Goal: Transaction & Acquisition: Book appointment/travel/reservation

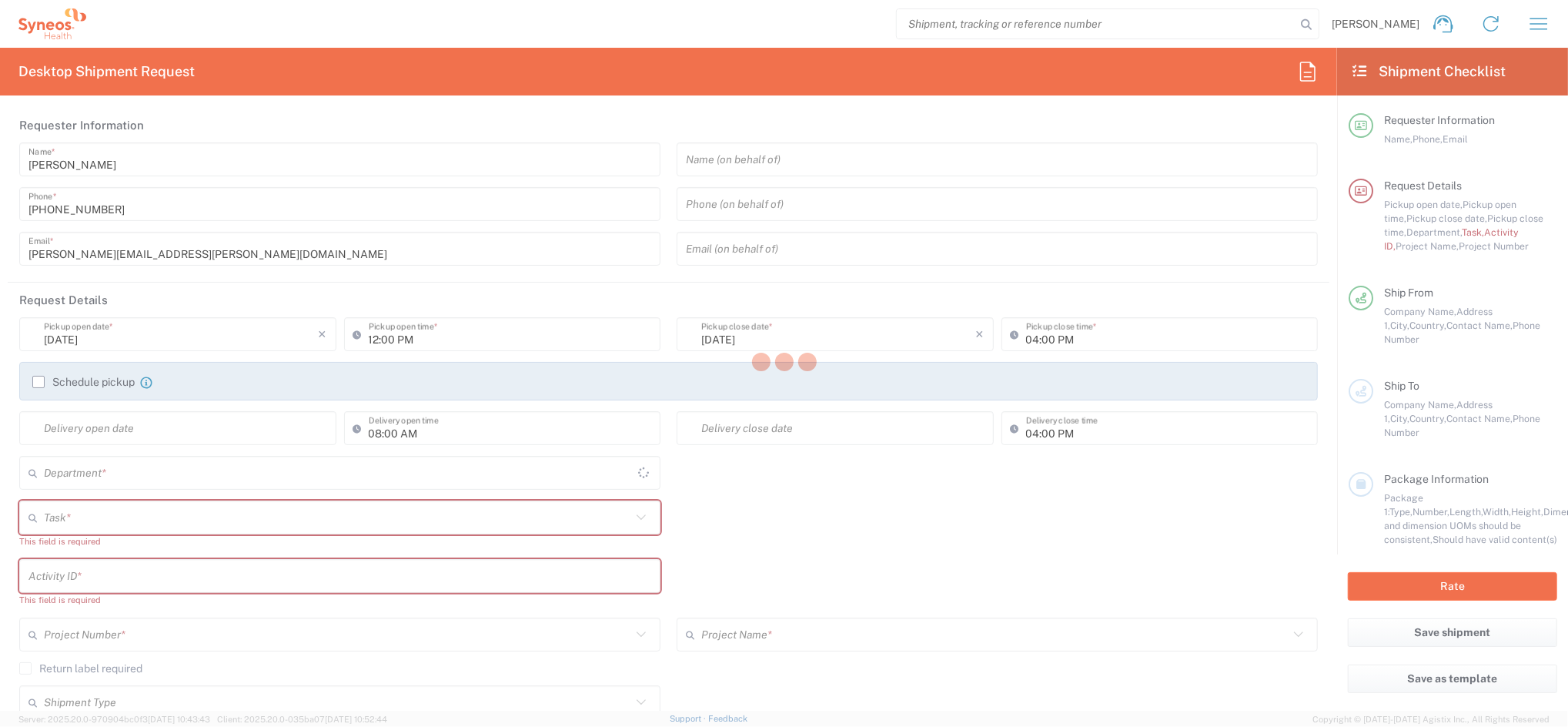
type input "4510"
type input "[GEOGRAPHIC_DATA]"
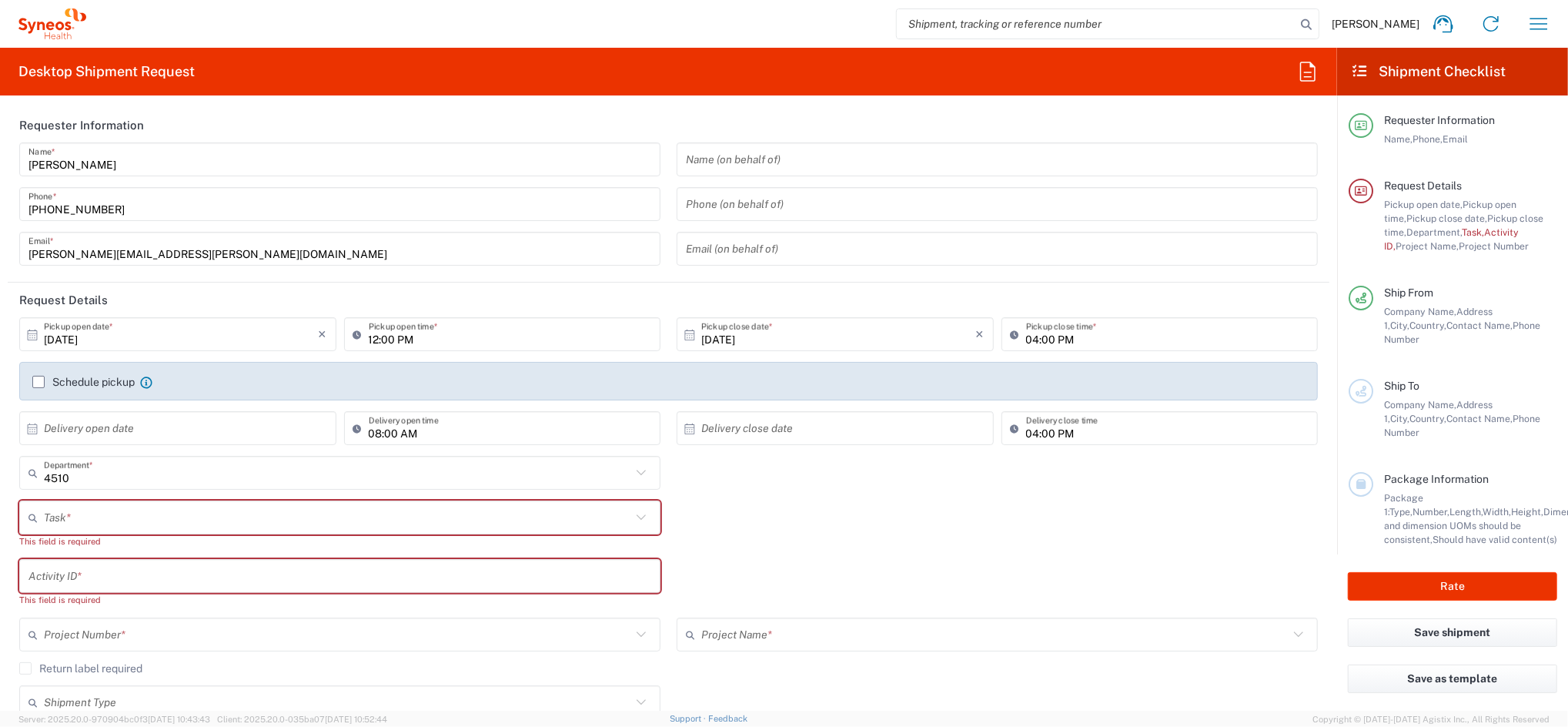
type input "Syneos Health Clinical [GEOGRAPHIC_DATA]"
click at [1540, 25] on icon "button" at bounding box center [1538, 23] width 25 height 25
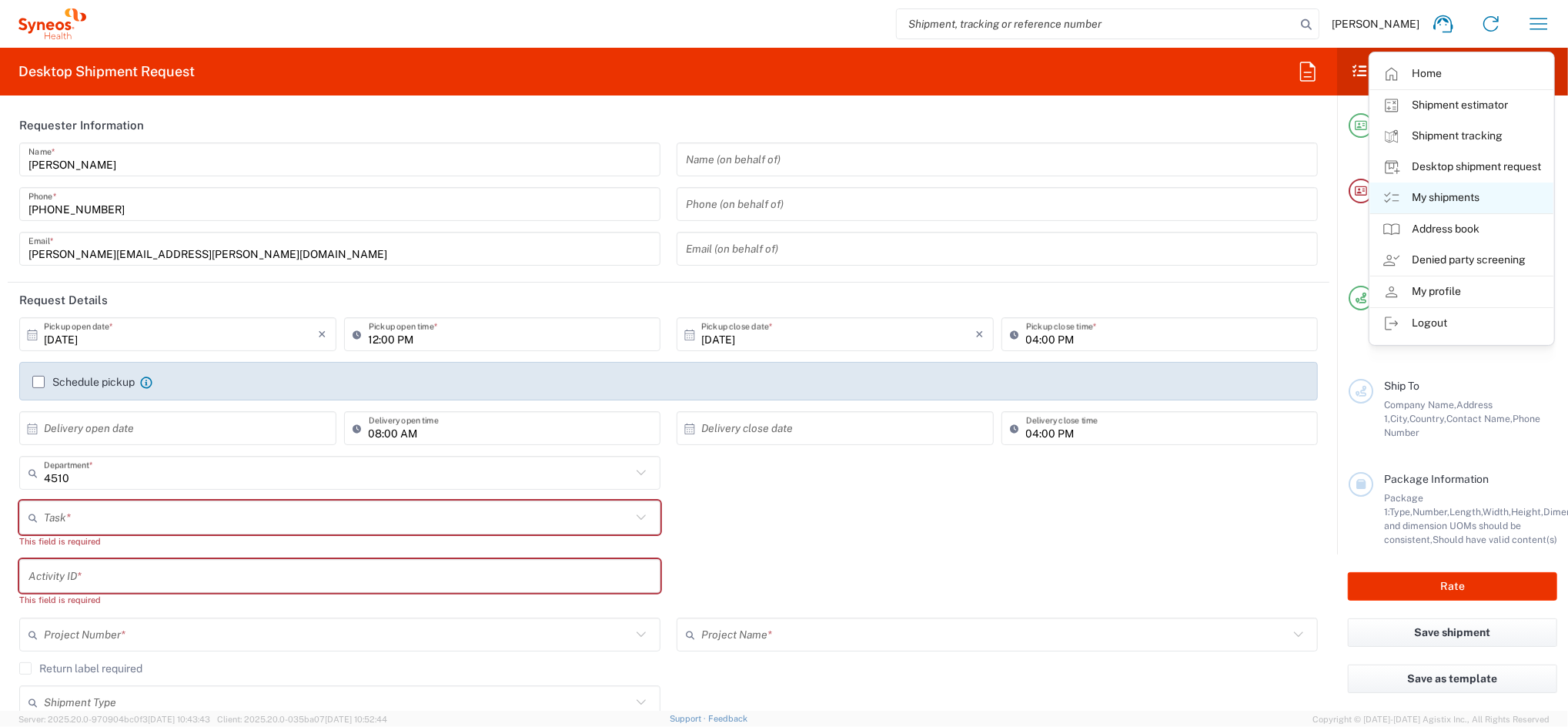
click at [1488, 194] on link "My shipments" at bounding box center [1462, 198] width 183 height 31
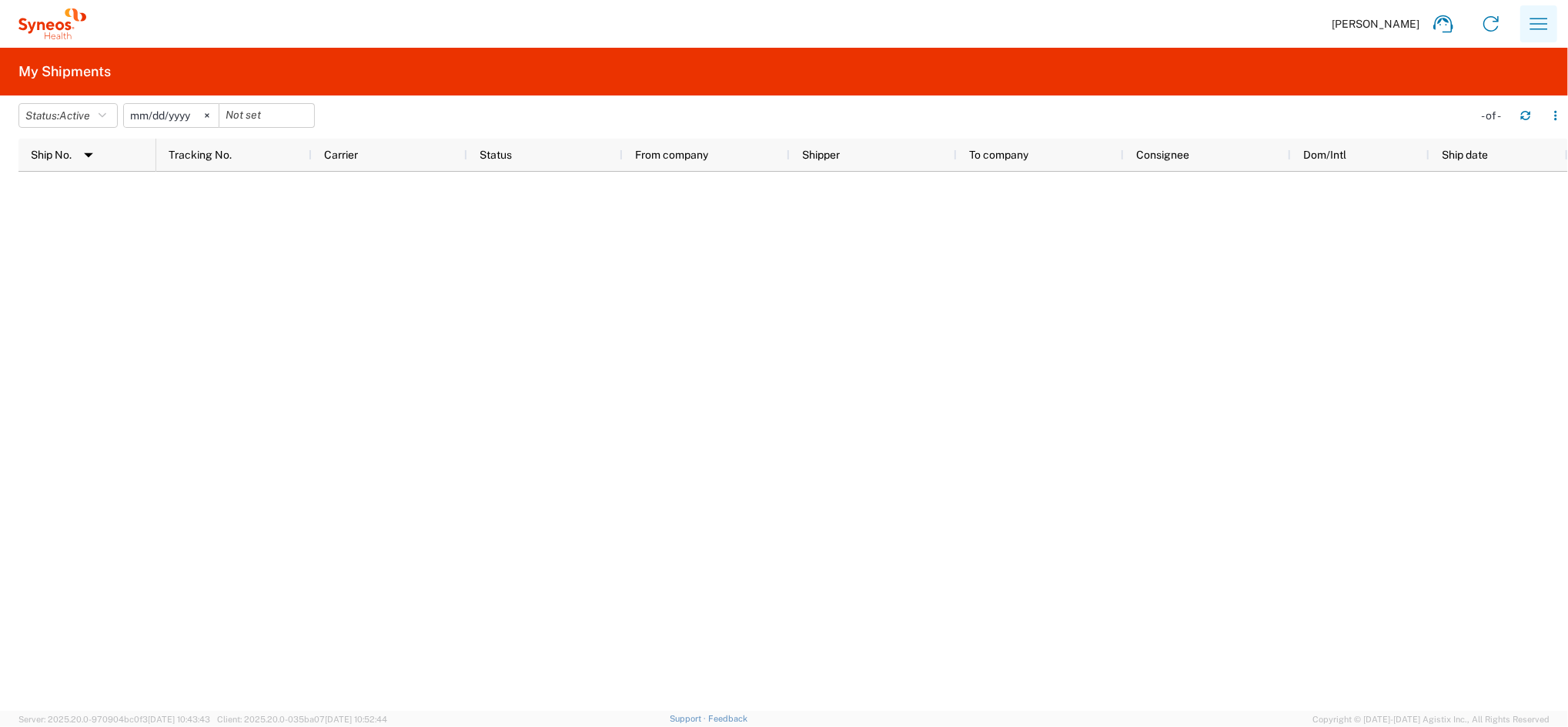
click at [1535, 21] on icon "button" at bounding box center [1538, 23] width 25 height 25
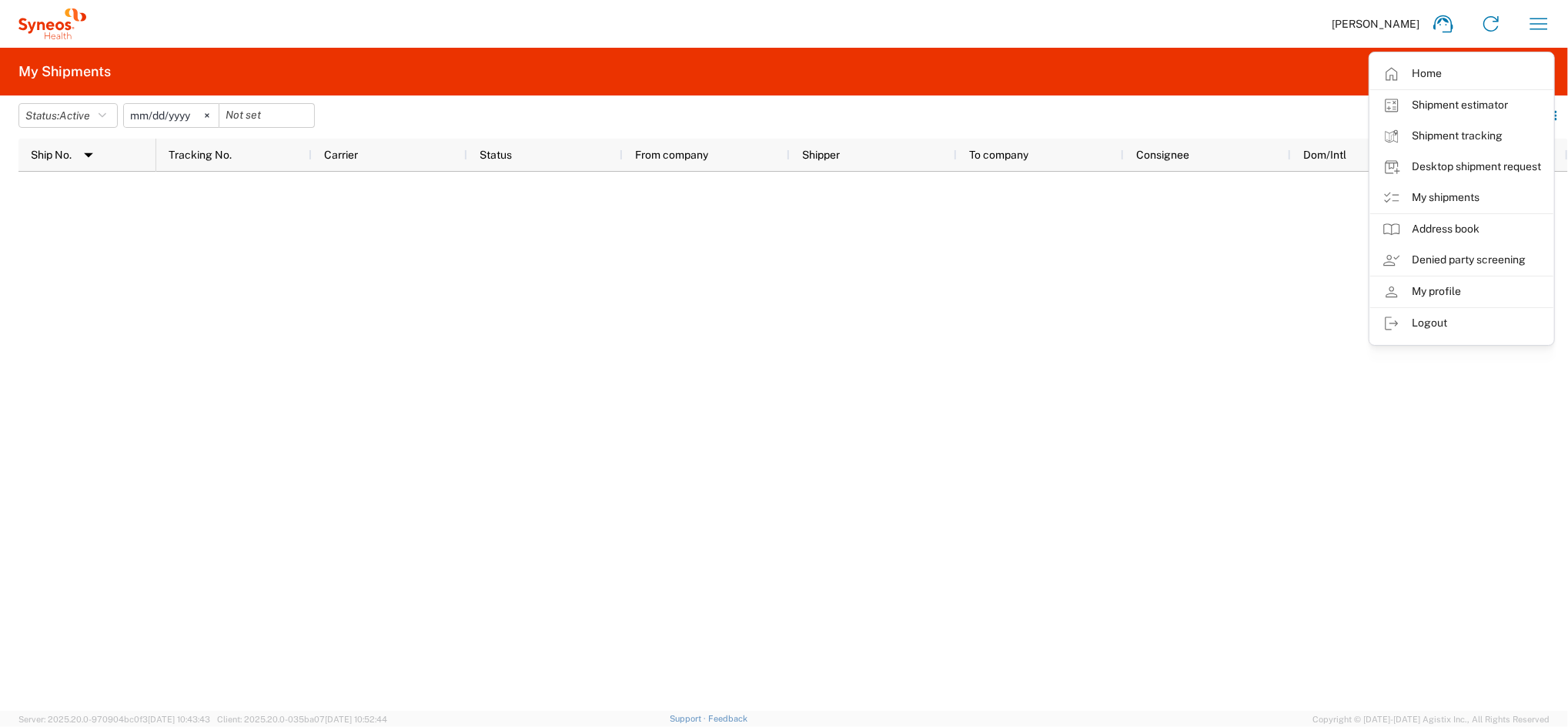
click at [1490, 199] on link "My shipments" at bounding box center [1462, 198] width 183 height 31
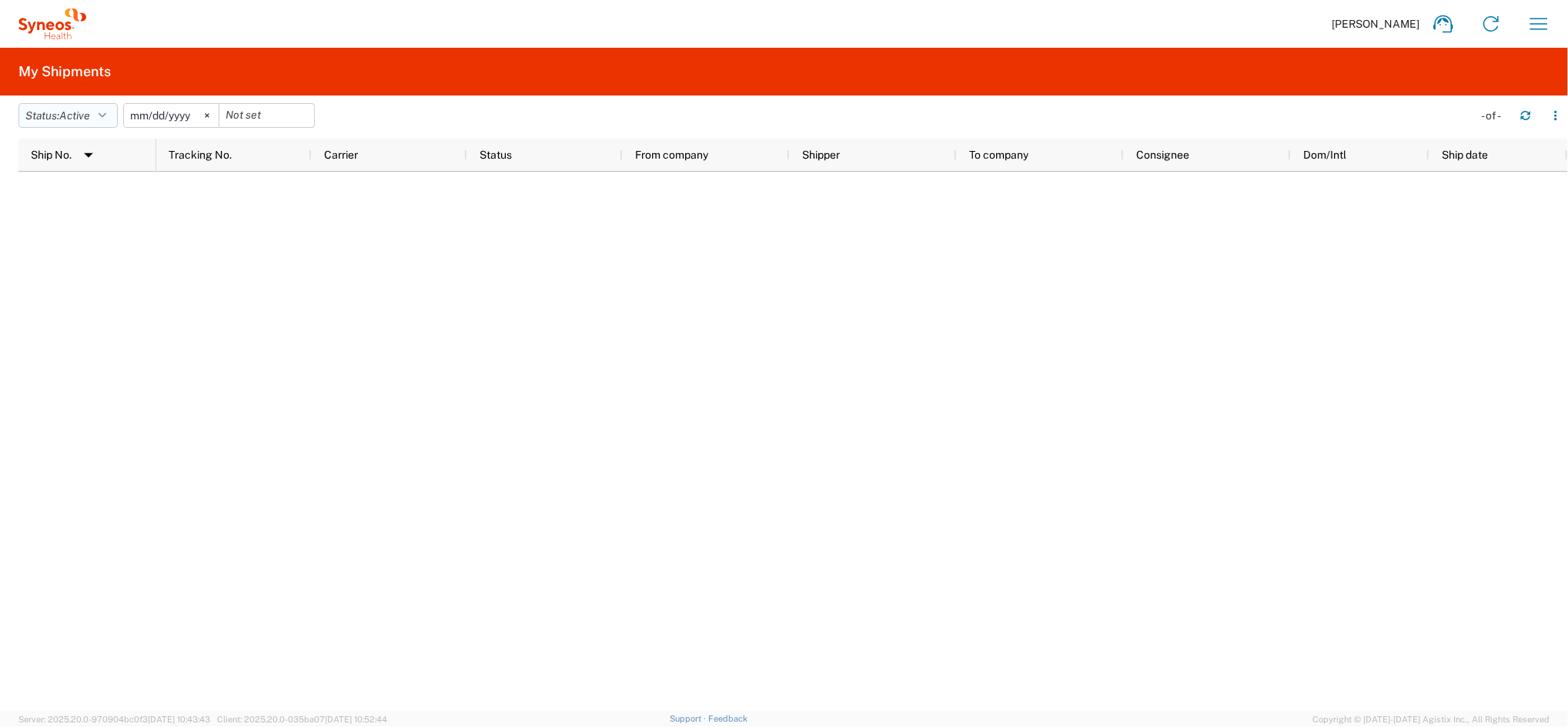
click at [102, 114] on button "Status: Active" at bounding box center [68, 115] width 99 height 25
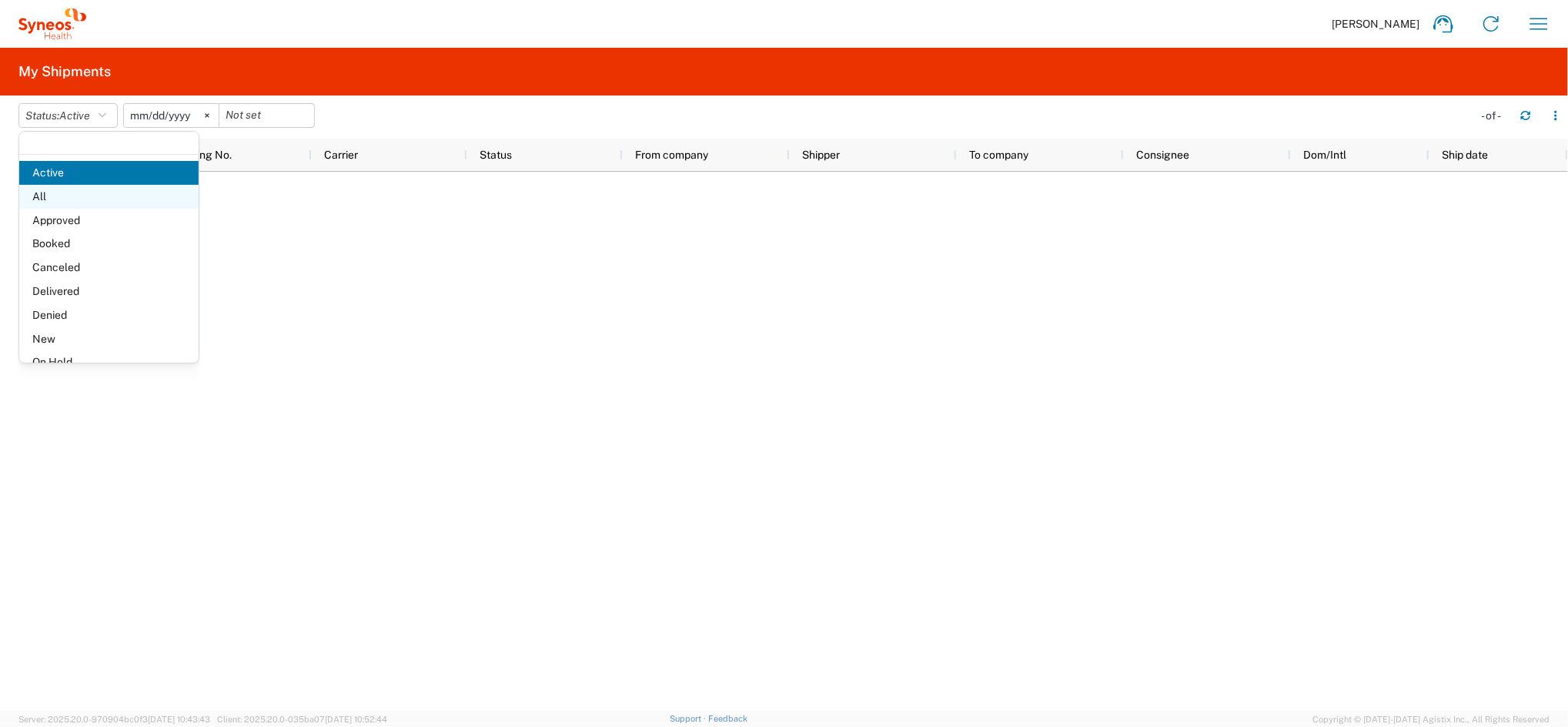
click at [72, 192] on span "All" at bounding box center [109, 197] width 179 height 24
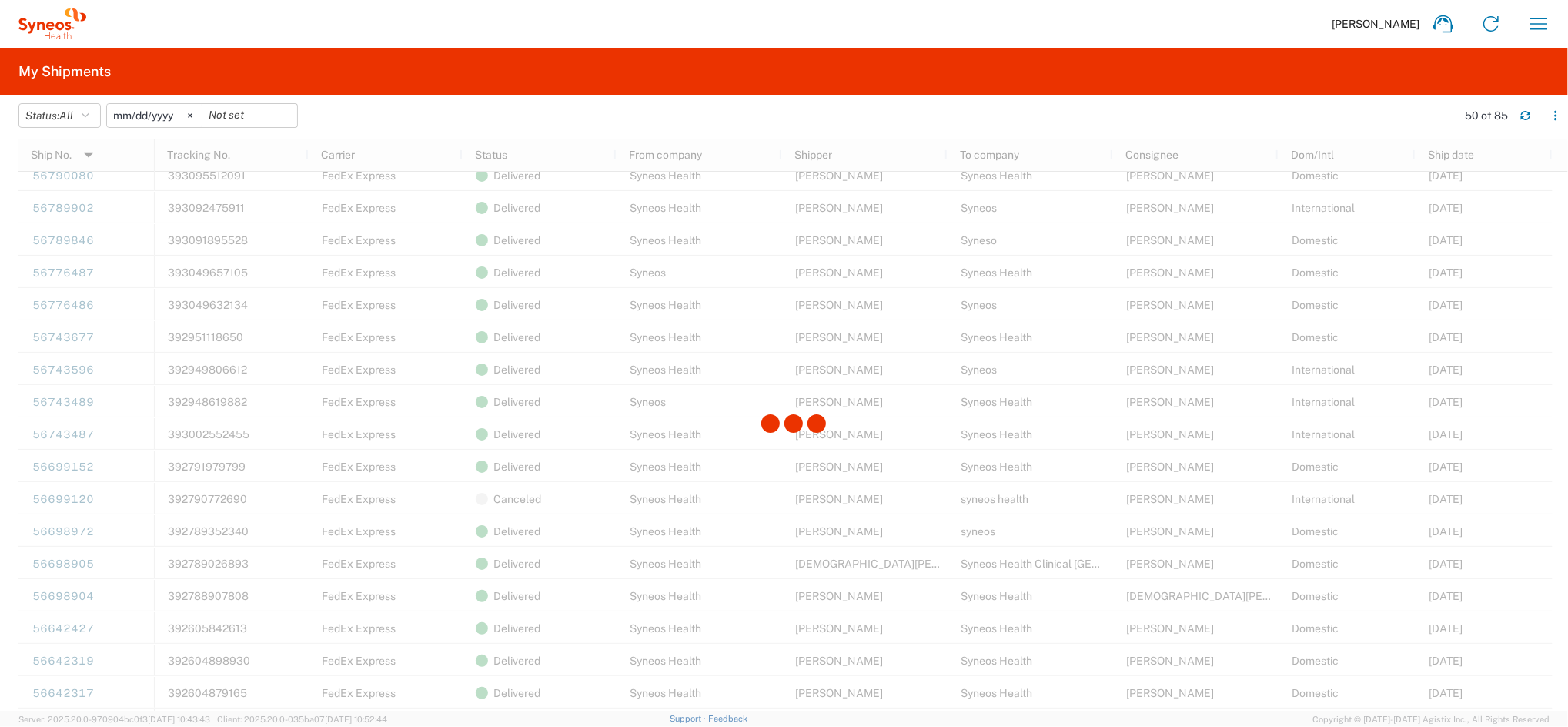
scroll to position [924, 0]
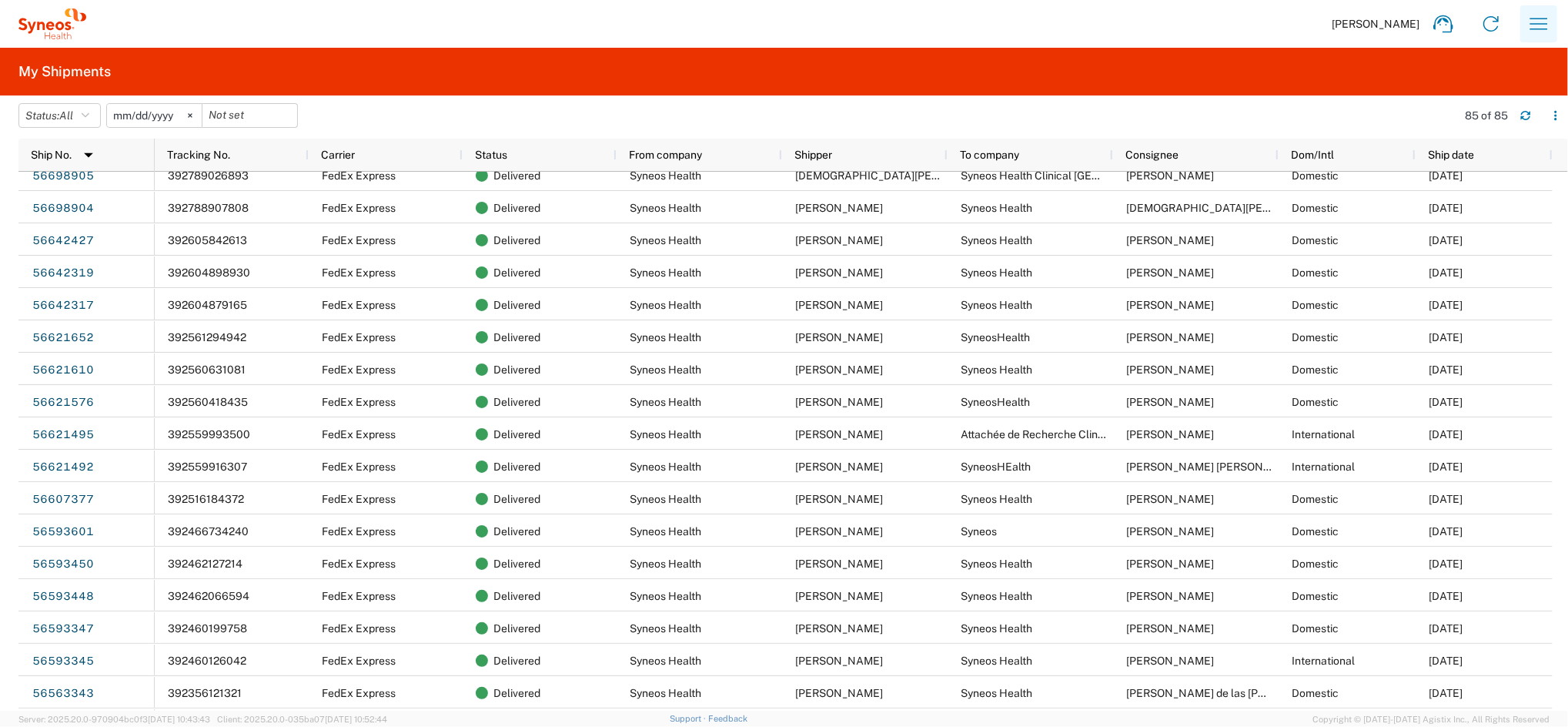
click at [1532, 25] on icon "button" at bounding box center [1538, 23] width 25 height 25
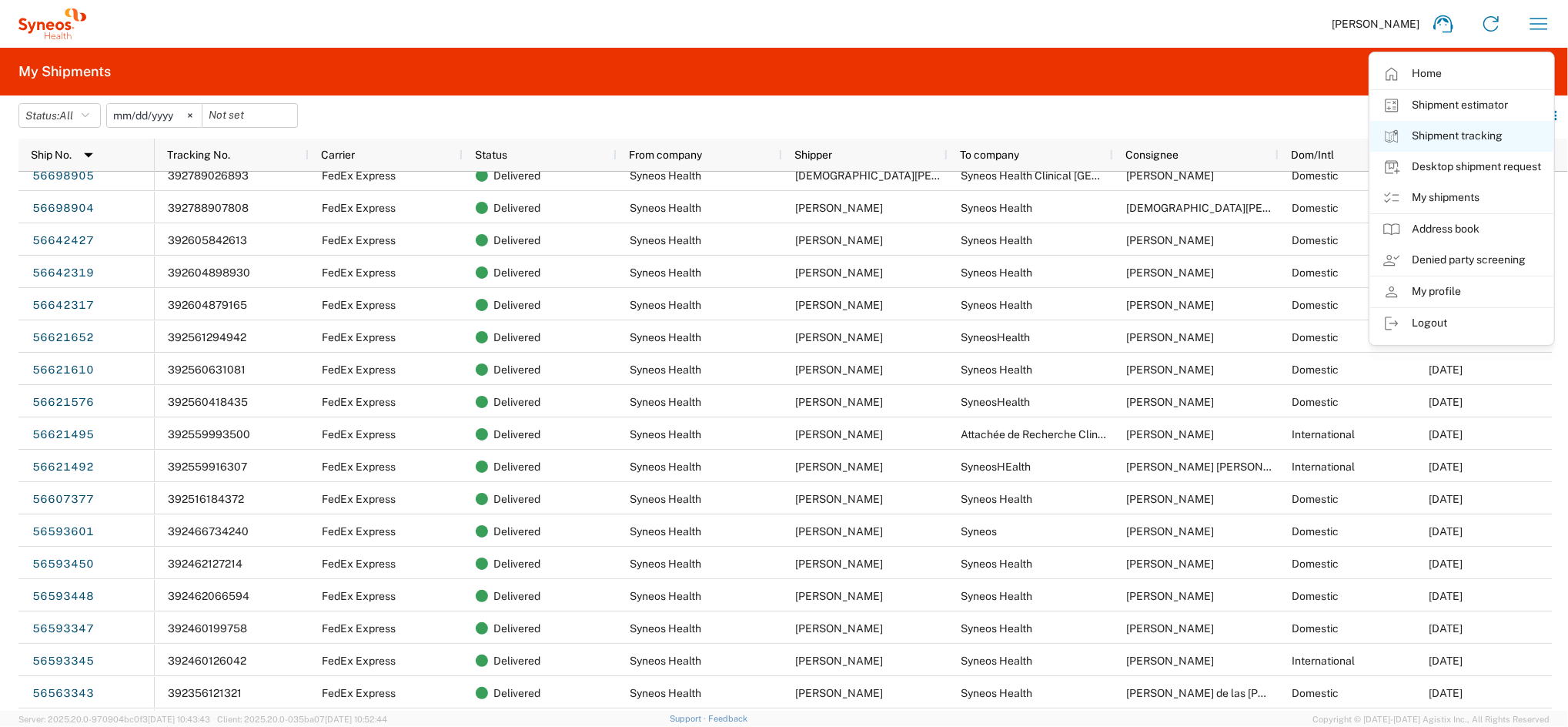
click at [1470, 138] on link "Shipment tracking" at bounding box center [1462, 136] width 183 height 31
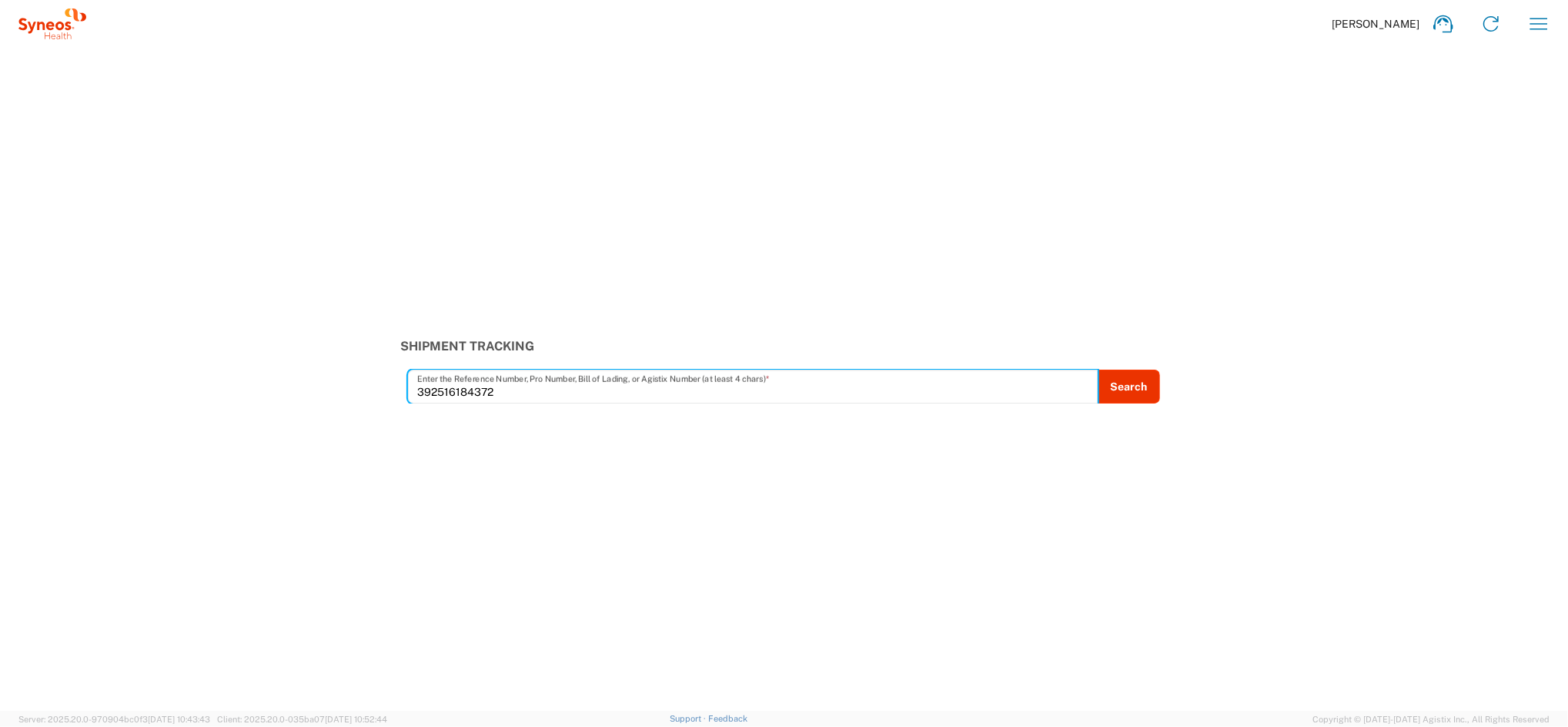
type input "392516184372"
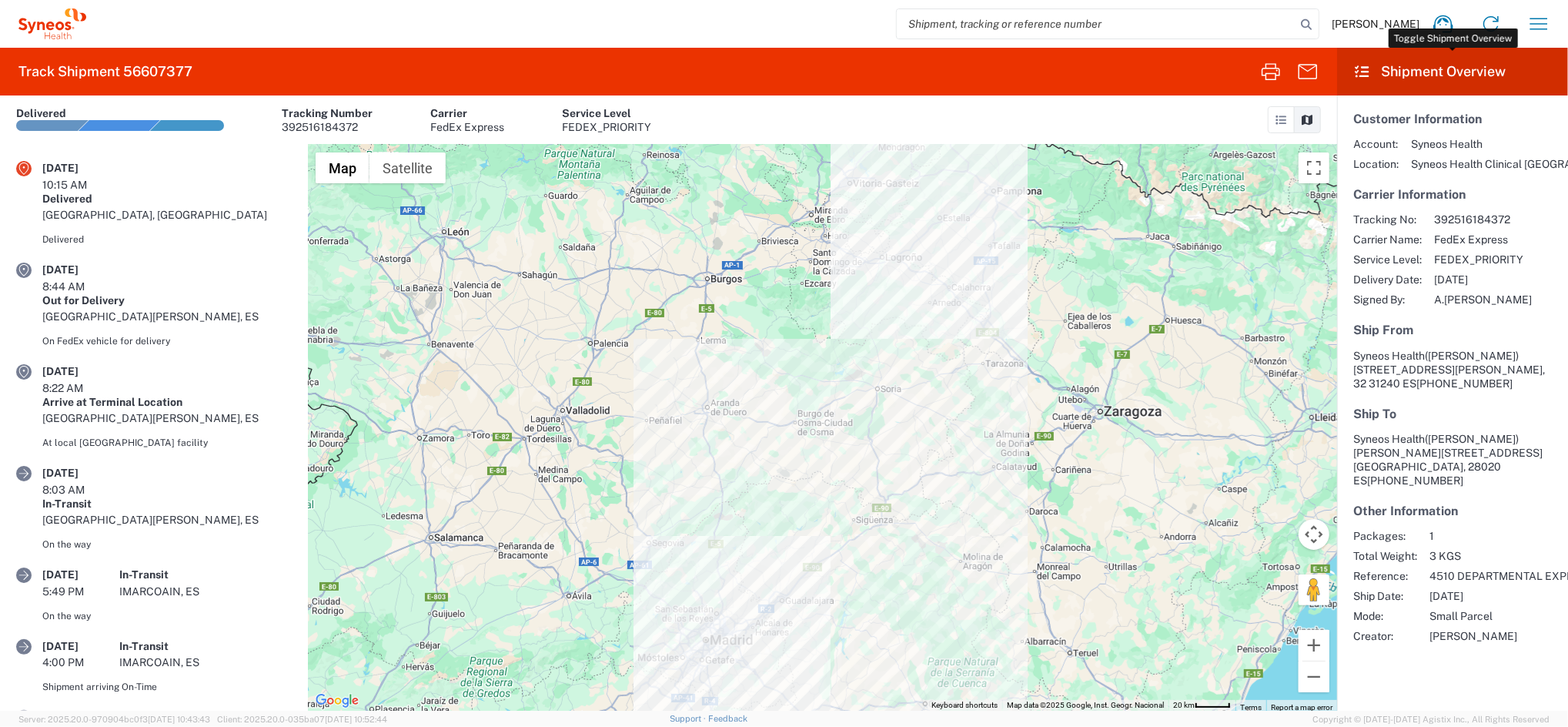
click at [1363, 68] on icon at bounding box center [1363, 71] width 18 height 14
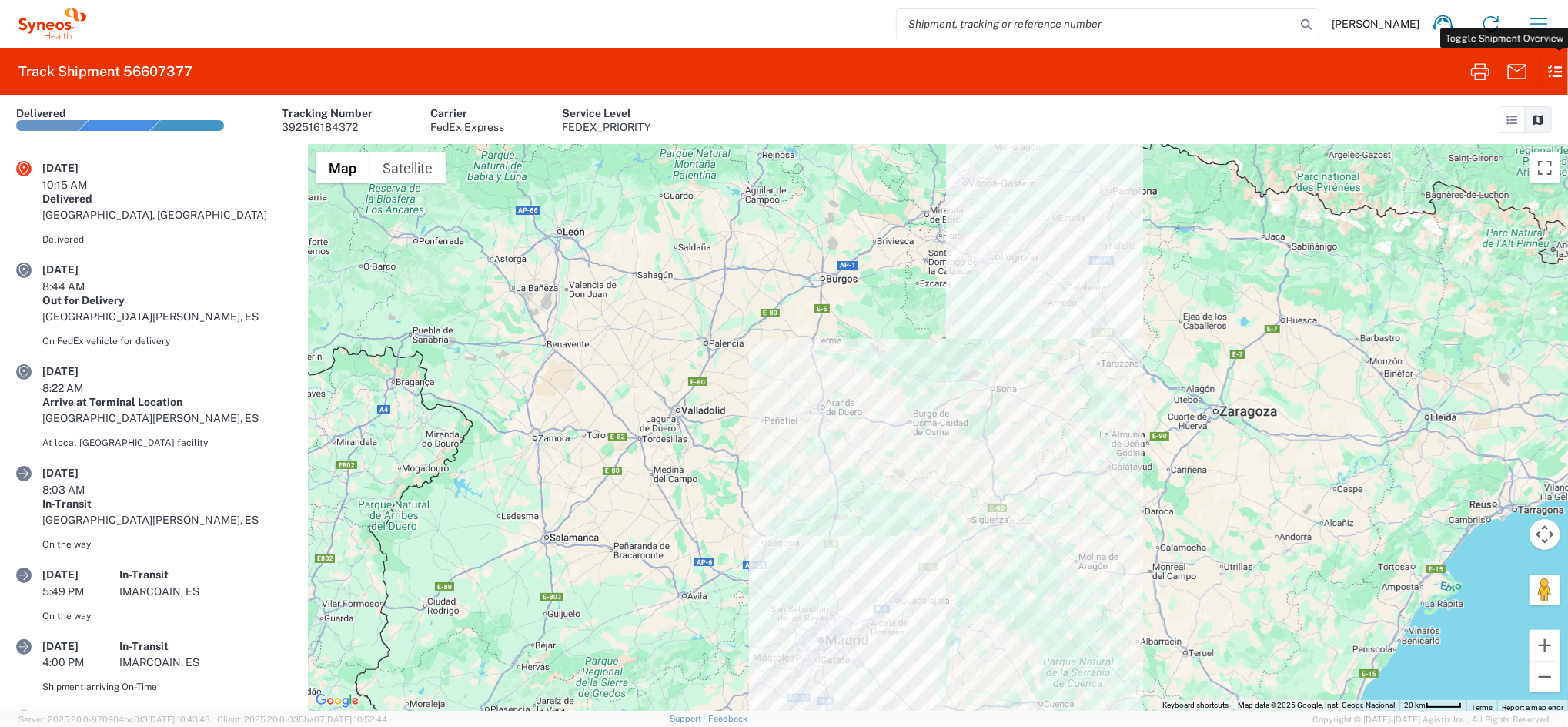
click at [1558, 74] on icon at bounding box center [1548, 71] width 18 height 30
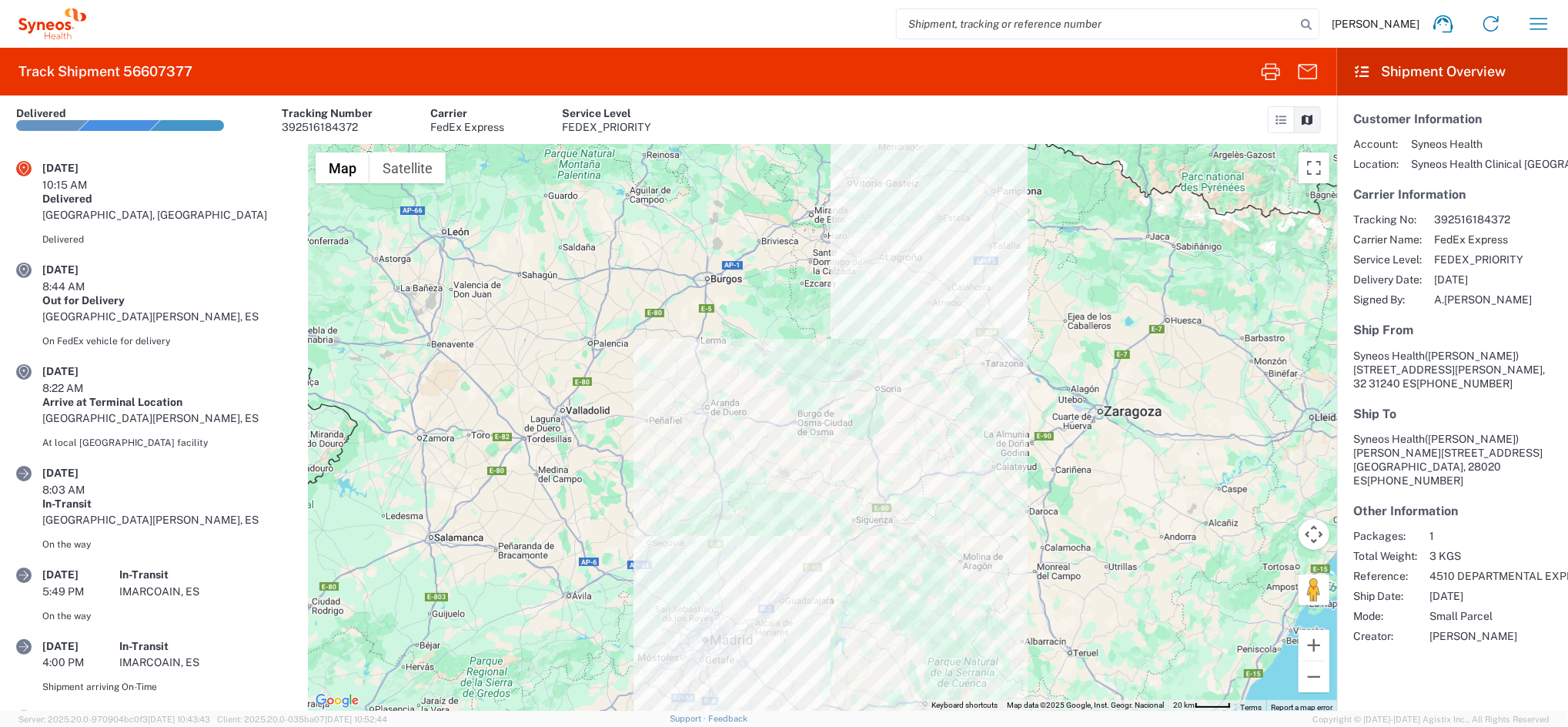
click at [1147, 25] on input "search" at bounding box center [1096, 24] width 399 height 30
paste input "56607377"
type input "56607377"
click at [1536, 17] on icon "button" at bounding box center [1538, 23] width 25 height 25
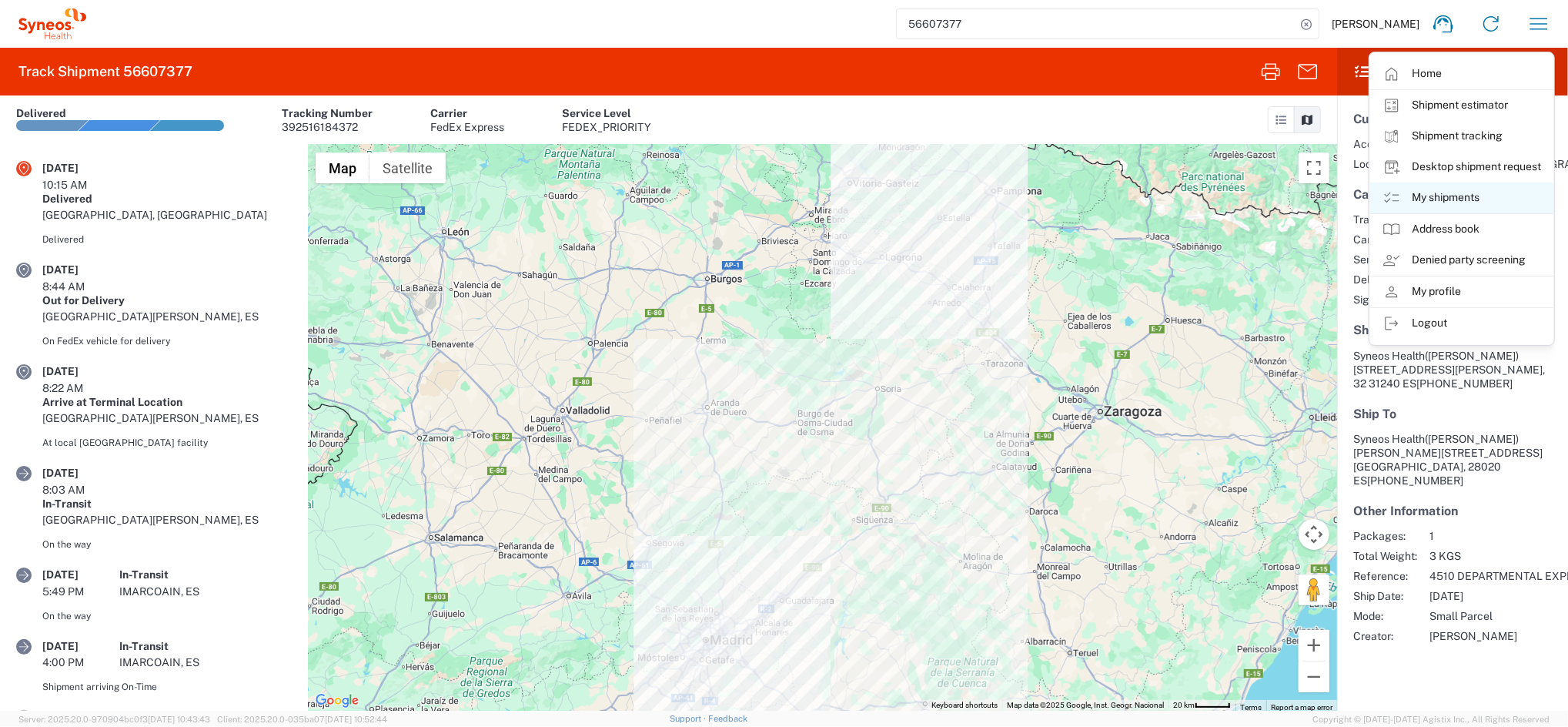
click at [1488, 194] on link "My shipments" at bounding box center [1462, 198] width 183 height 31
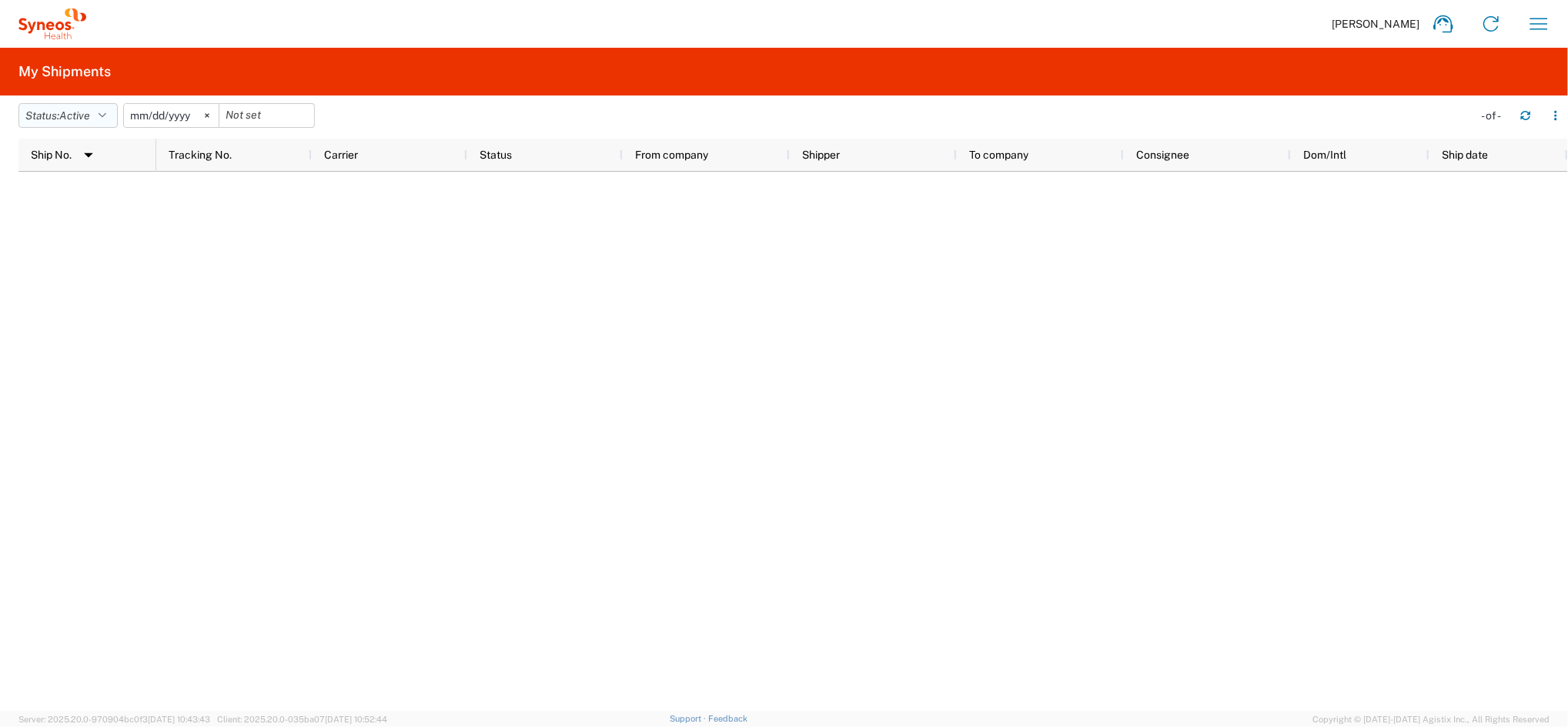
click at [106, 117] on icon "button" at bounding box center [102, 115] width 8 height 10
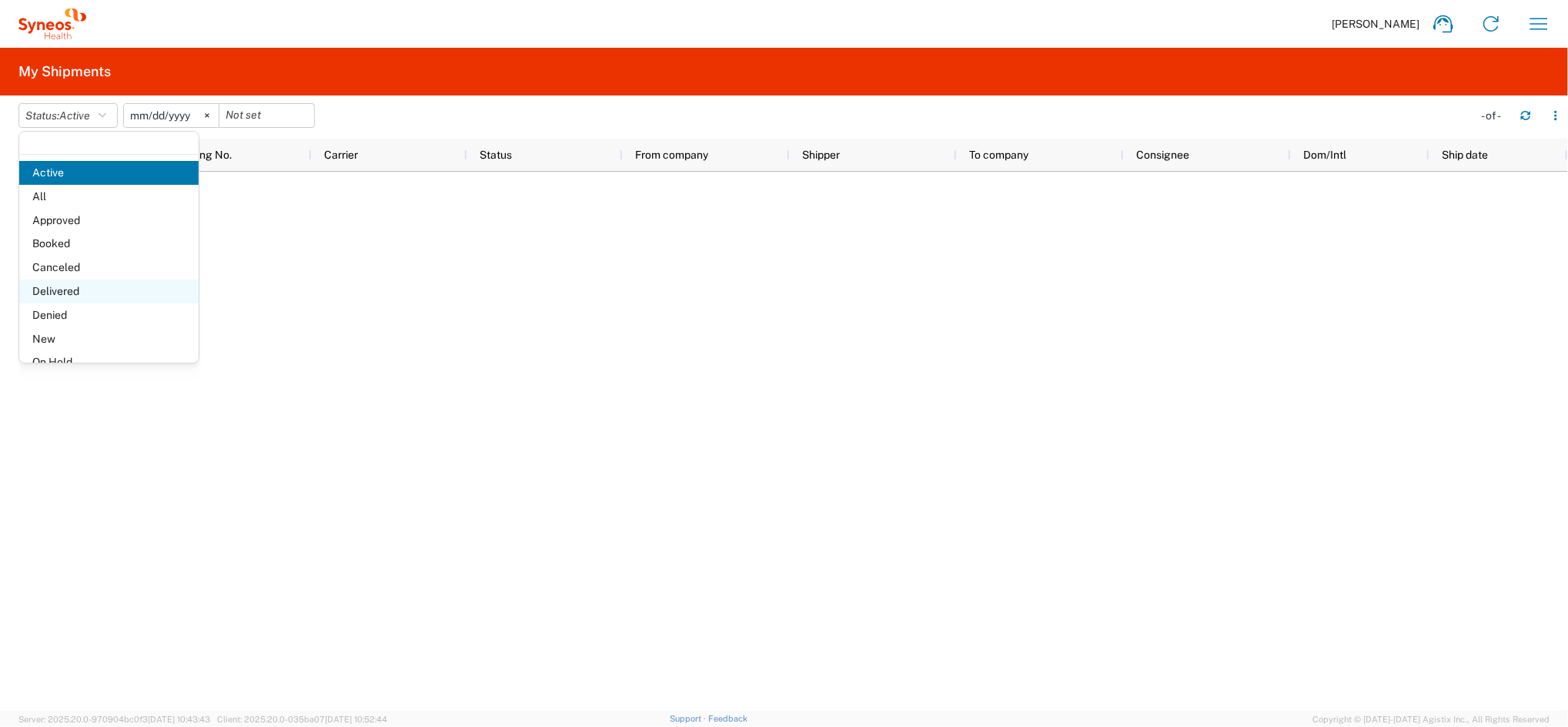
click at [74, 289] on span "Delivered" at bounding box center [109, 291] width 179 height 24
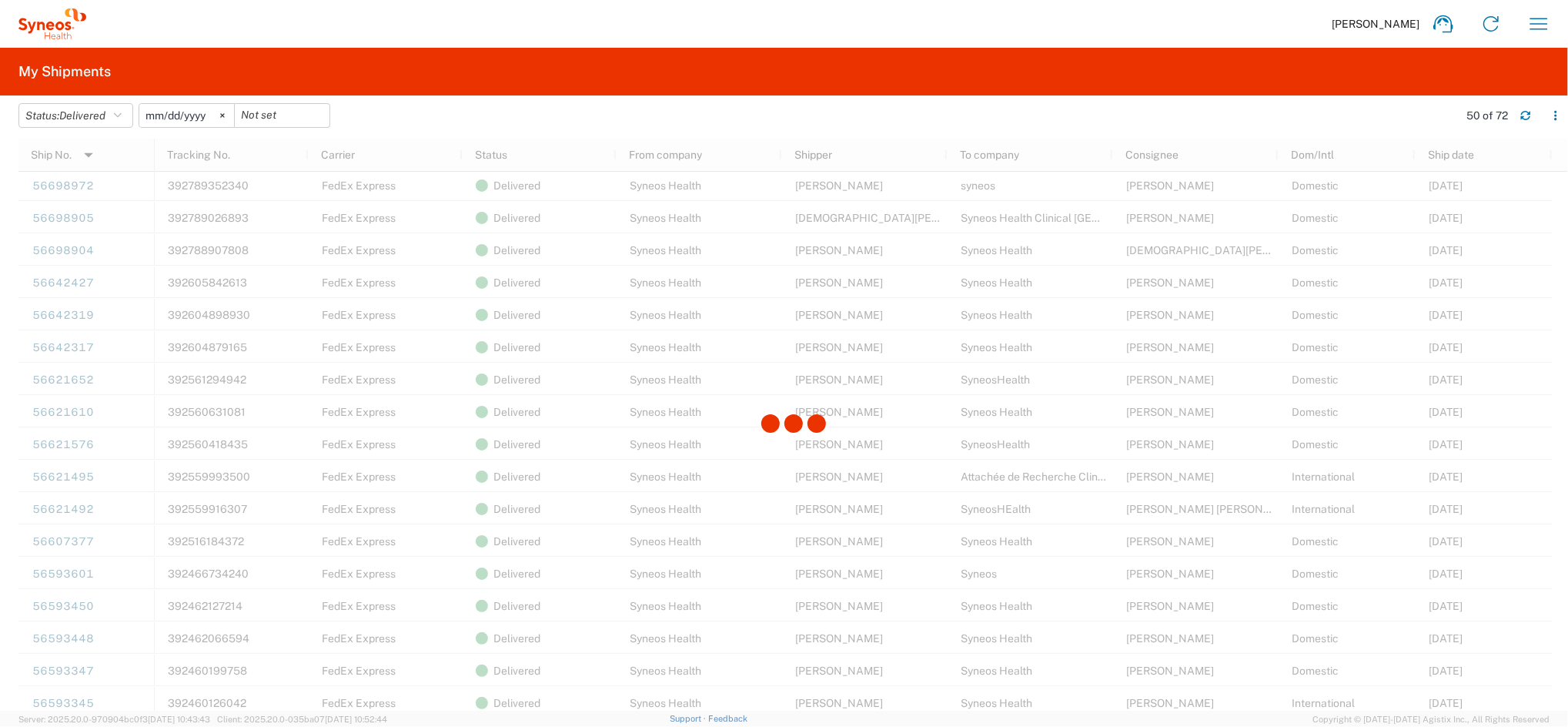
scroll to position [821, 0]
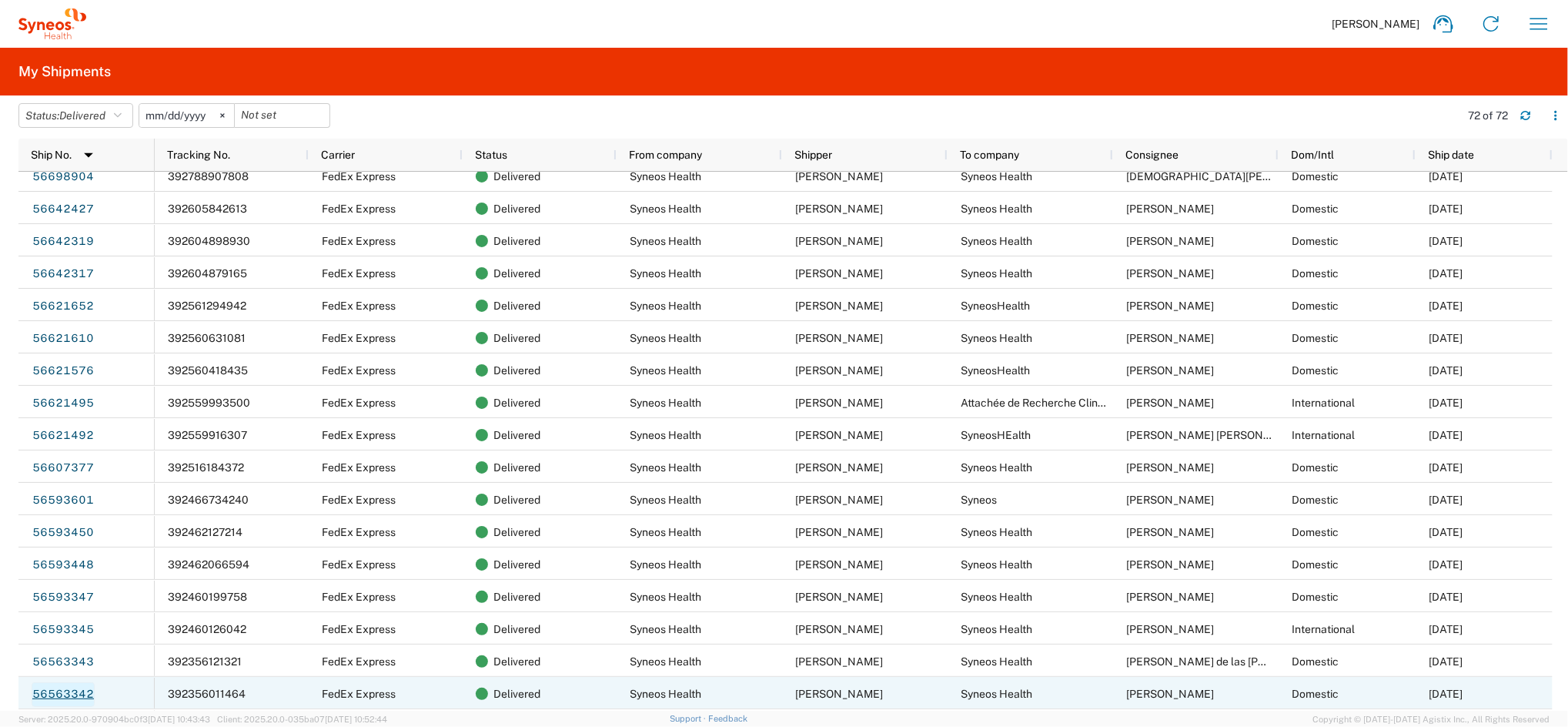
click at [79, 688] on link "56563342" at bounding box center [62, 694] width 63 height 25
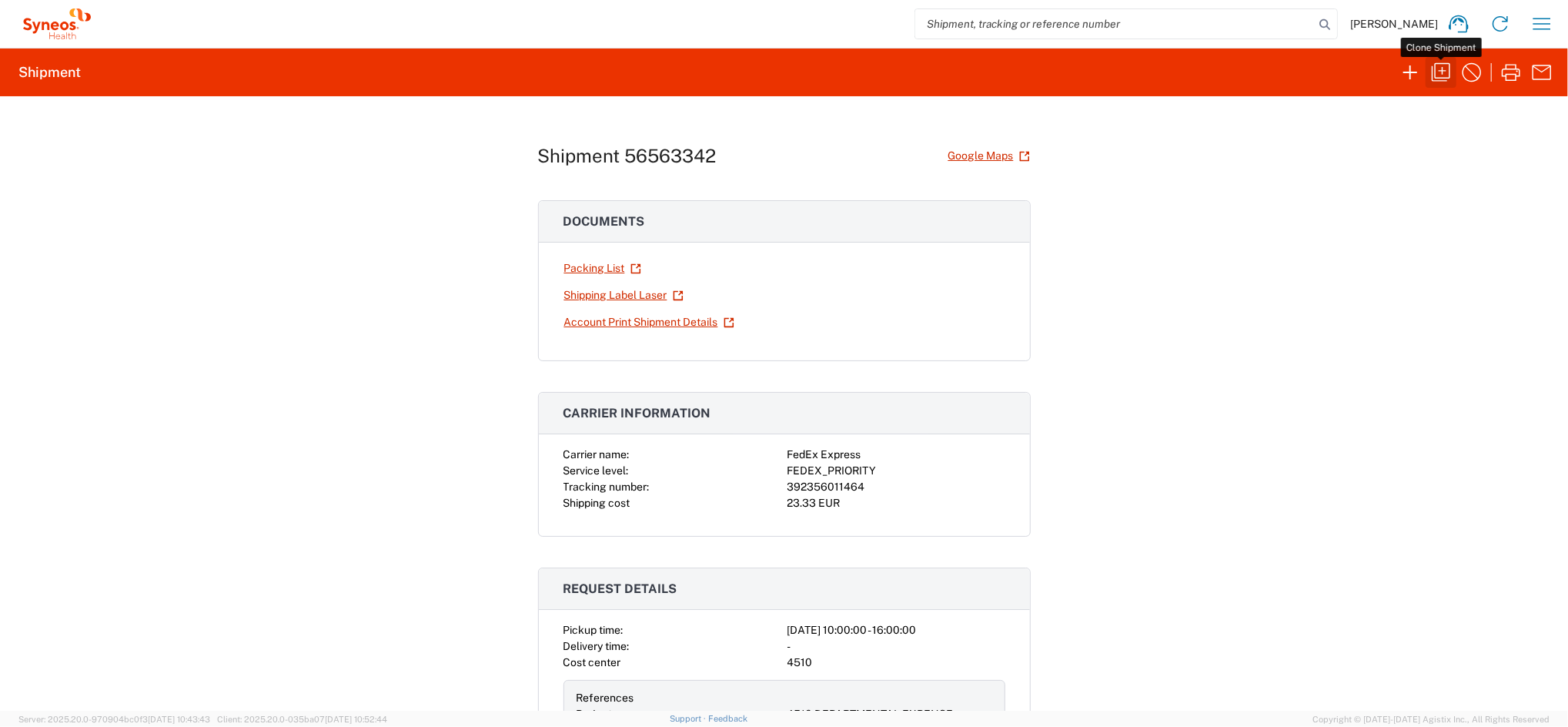
click at [1441, 72] on icon "button" at bounding box center [1441, 72] width 25 height 25
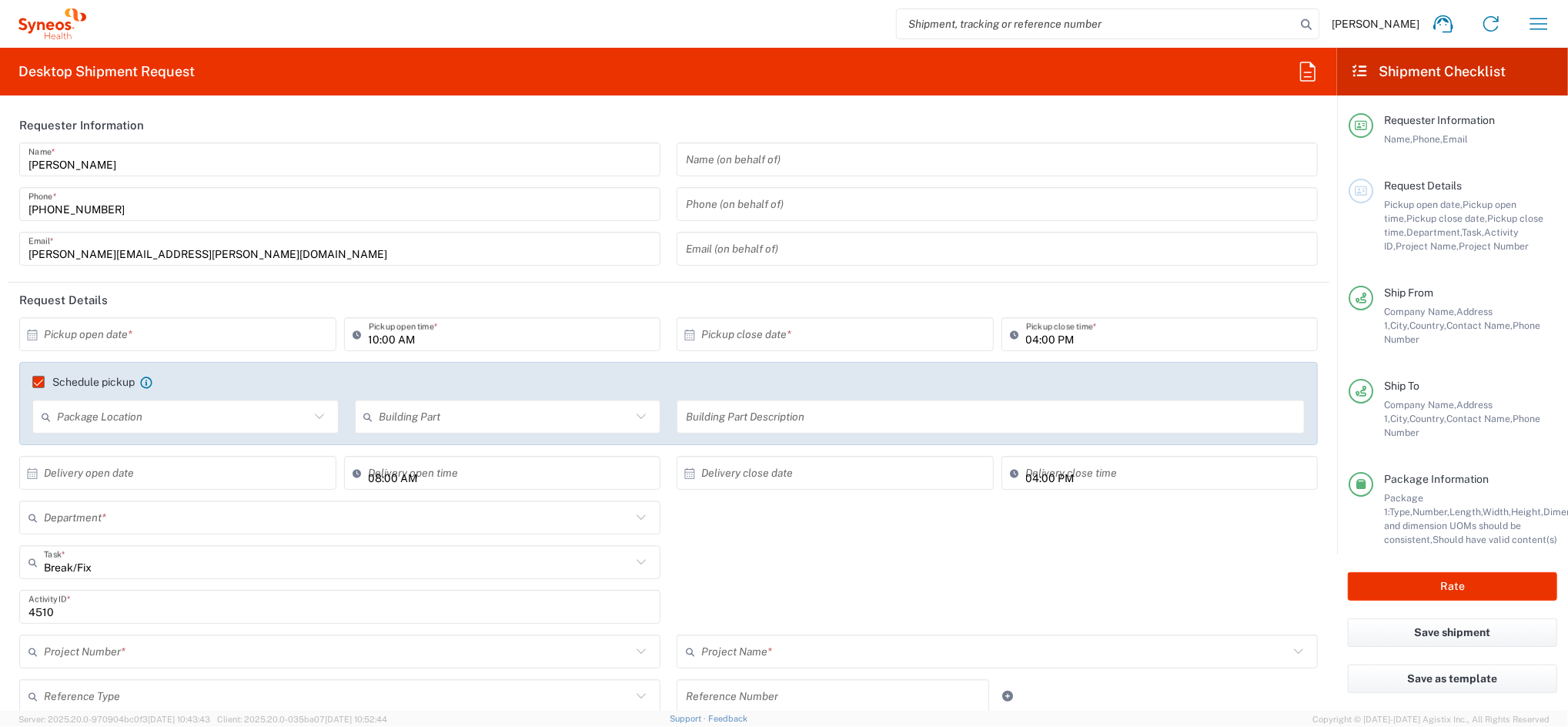
type input "4510 DEPARTMENTAL EXPENSE"
type input "Your Packaging"
type input "[GEOGRAPHIC_DATA]"
type input "4510 DEPARTMENTAL EXPENSE"
type input "4510"
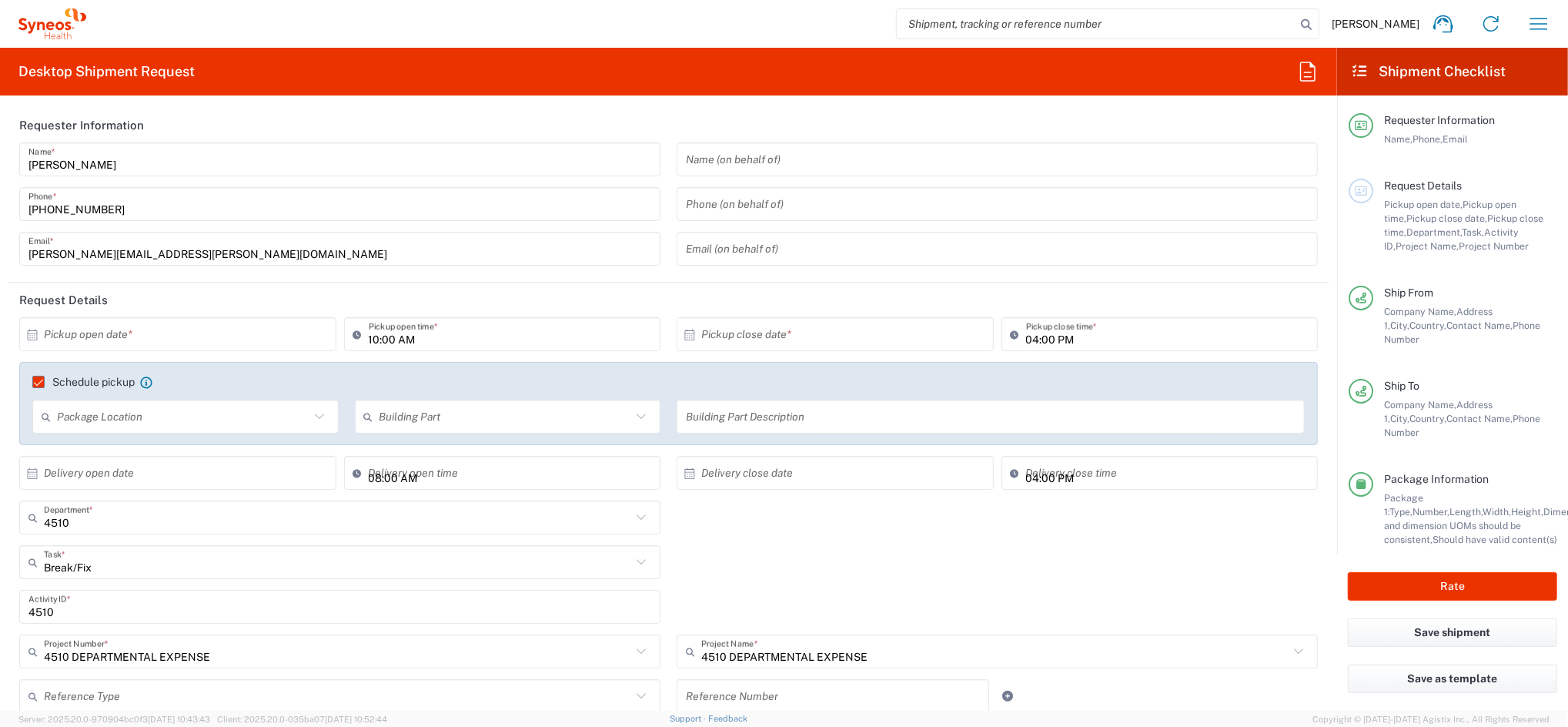
click at [70, 334] on input "text" at bounding box center [182, 334] width 275 height 27
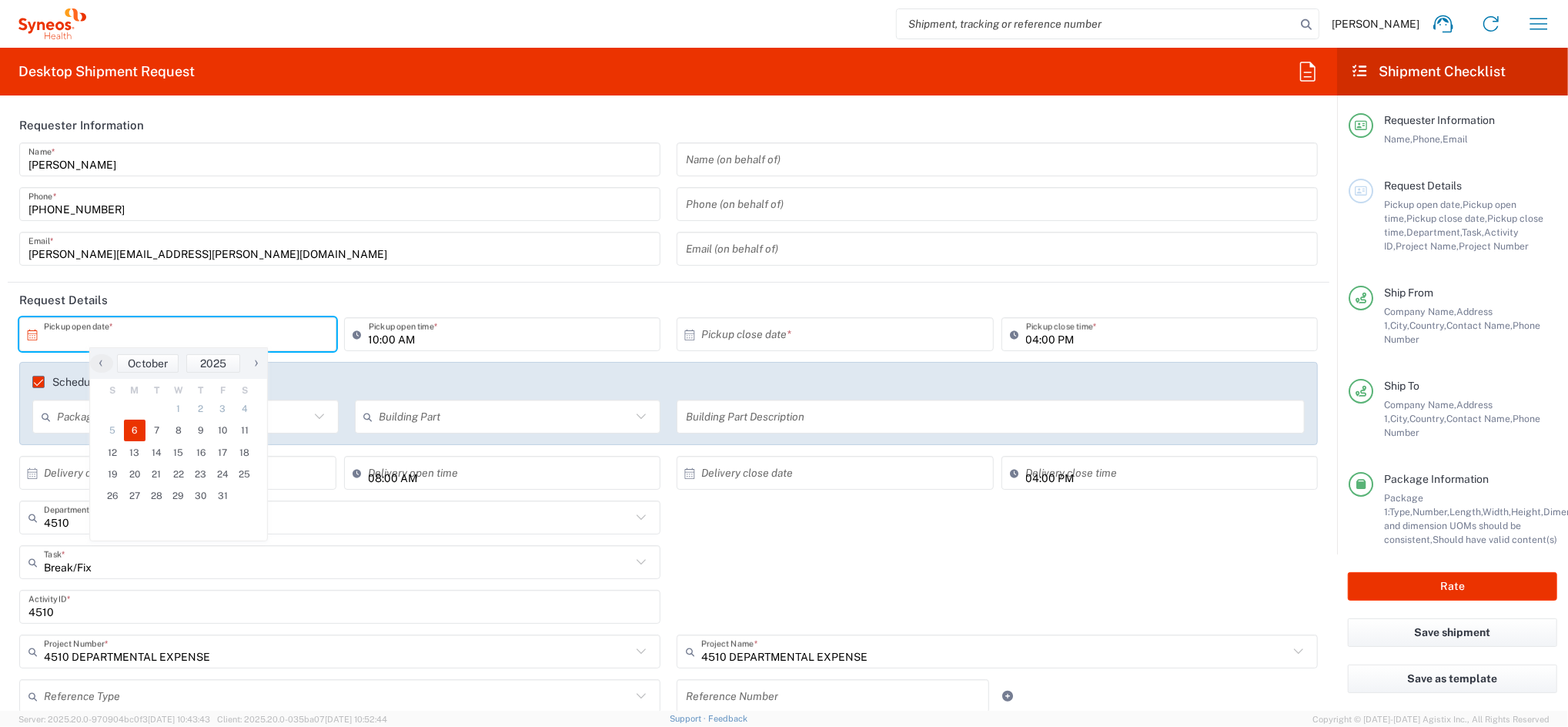
click at [132, 436] on span "6" at bounding box center [135, 430] width 22 height 22
type input "[DATE]"
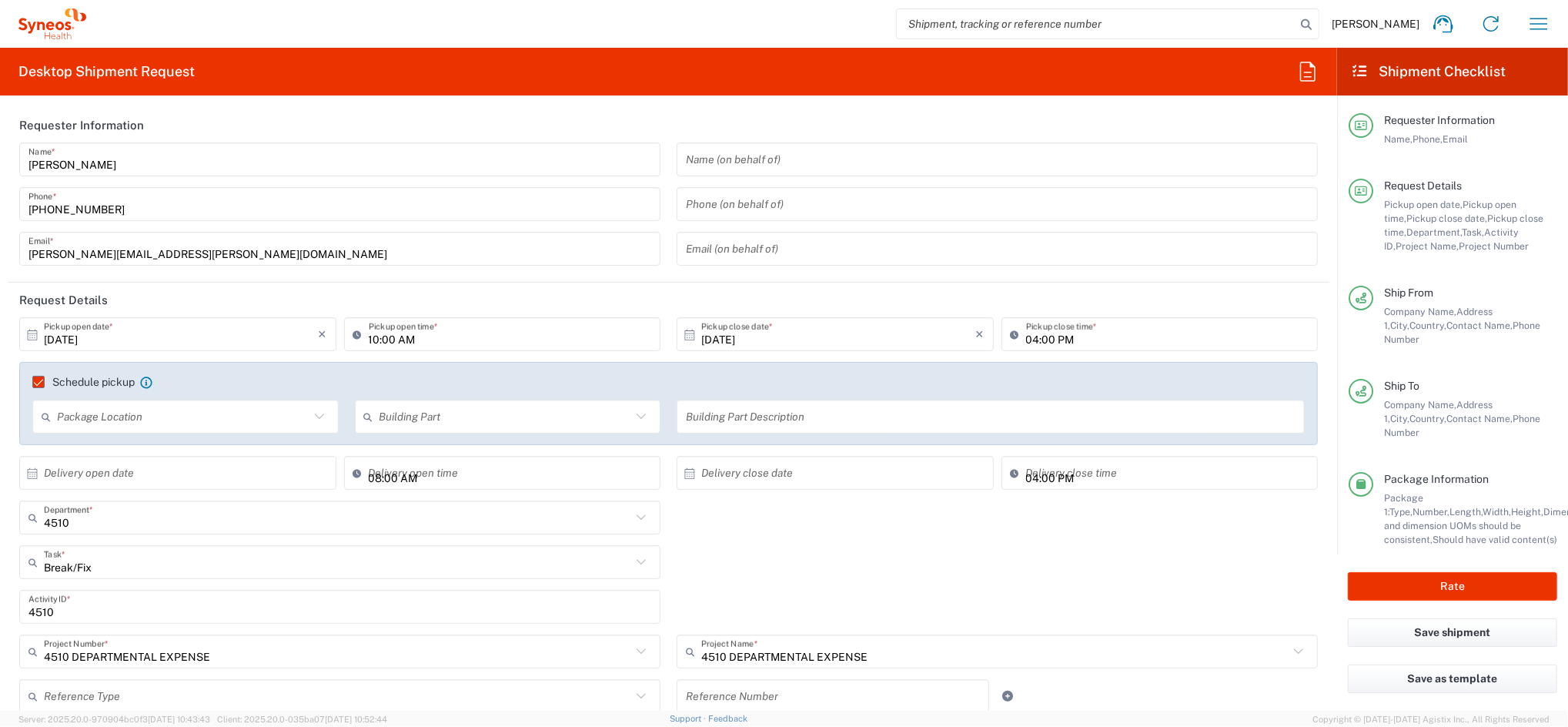
click at [369, 342] on input "10:00 AM" at bounding box center [510, 334] width 283 height 27
type input "03:00 PM"
click at [1026, 341] on input "04:00 PM" at bounding box center [1167, 334] width 283 height 27
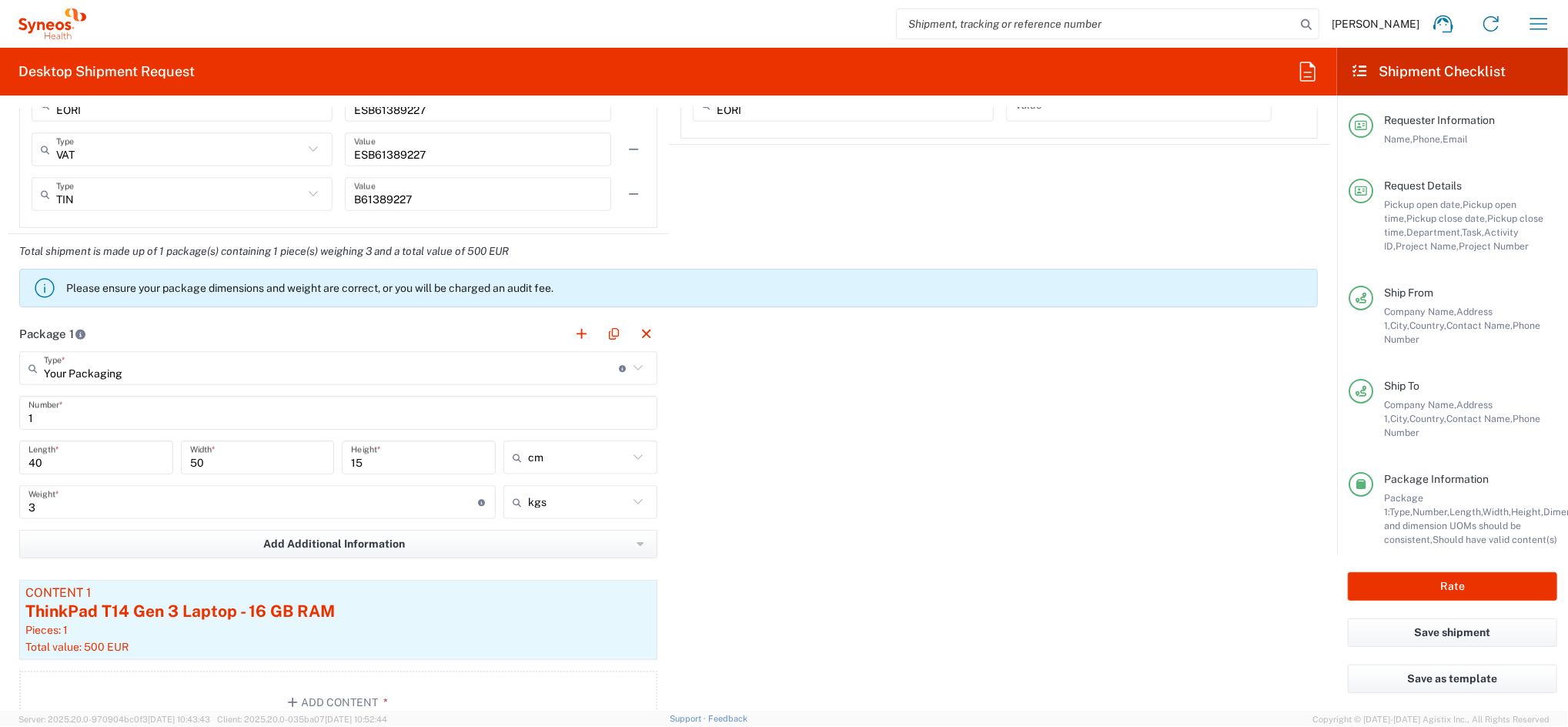
scroll to position [1436, 0]
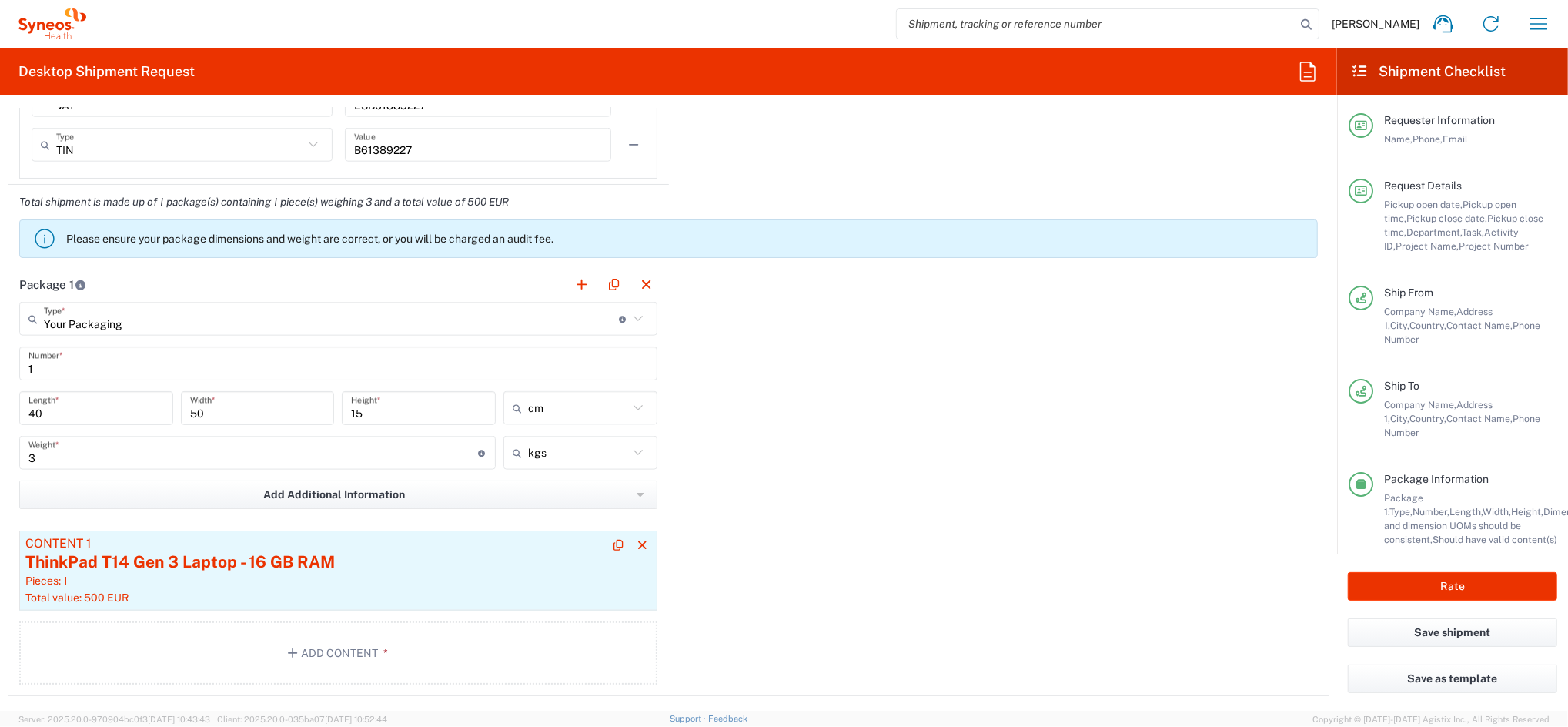
type input "05:00 PM"
click at [532, 555] on div "ThinkPad T14 Gen 3 Laptop - 16 GB RAM" at bounding box center [338, 561] width 626 height 23
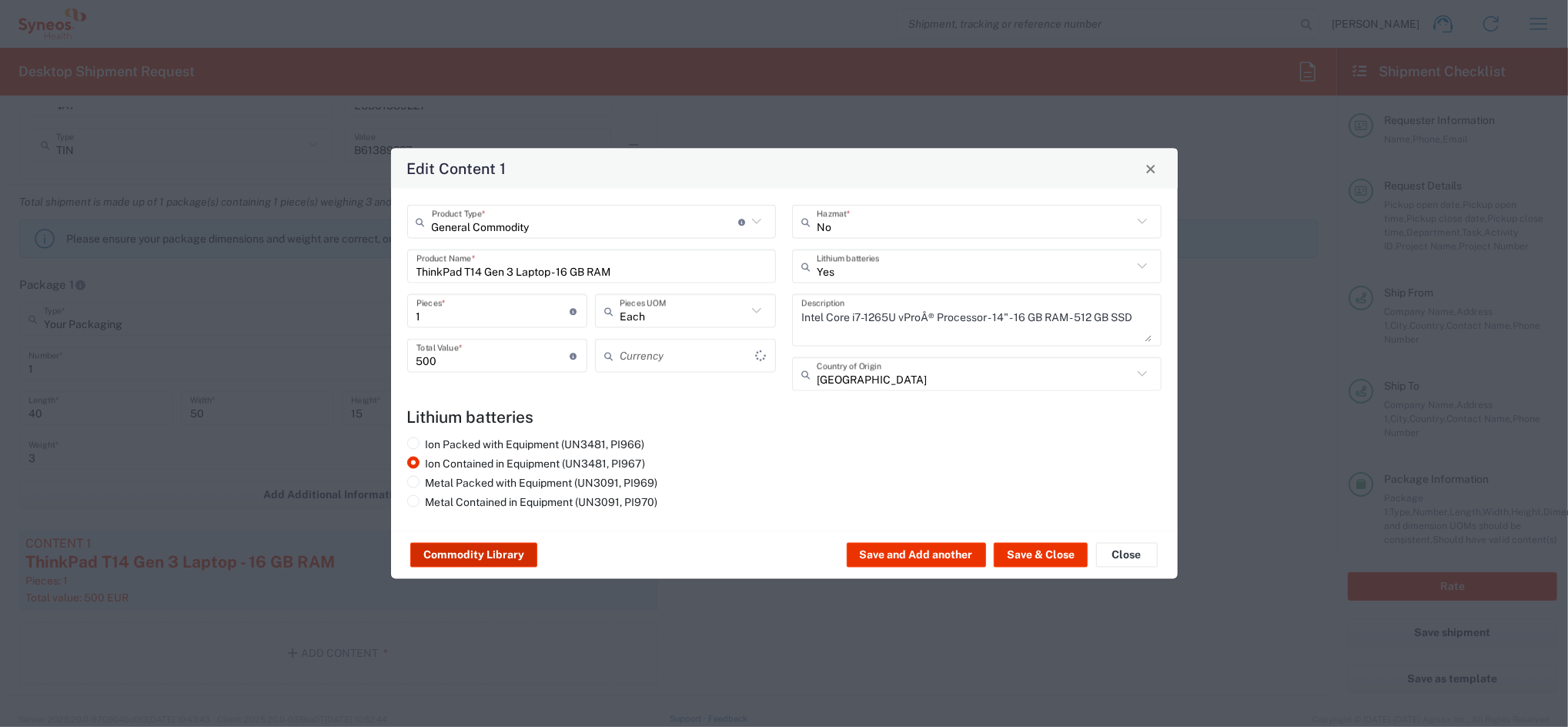
type input "Euro"
click at [632, 274] on input "ThinkPad T14 Gen 3 Laptop - 16 GB RAM" at bounding box center [592, 266] width 351 height 27
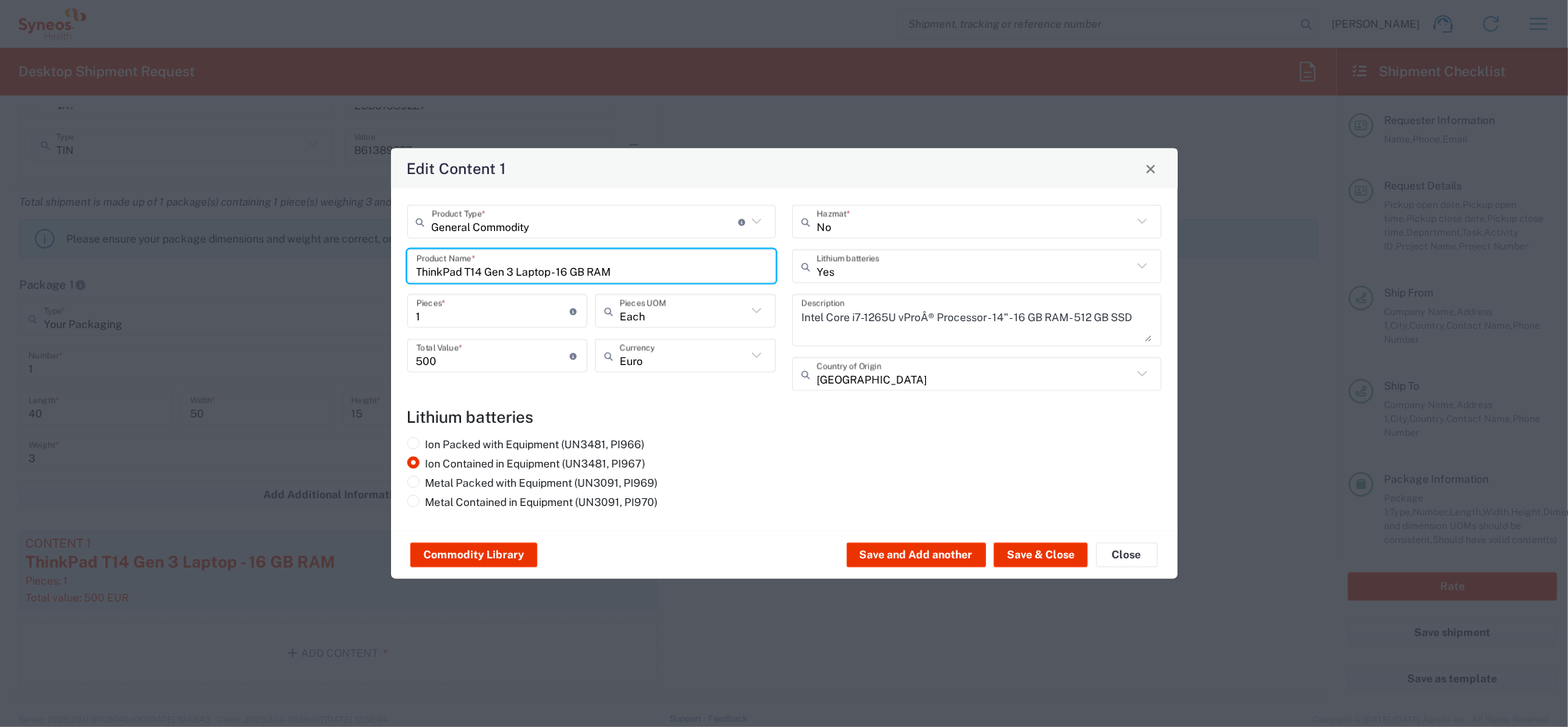
drag, startPoint x: 632, startPoint y: 274, endPoint x: 305, endPoint y: 283, distance: 327.1
click at [306, 283] on div "Edit Content 1 General Commodity Product Type * Document: Paper document genera…" at bounding box center [784, 363] width 1568 height 727
type input "d"
drag, startPoint x: 451, startPoint y: 274, endPoint x: 342, endPoint y: 274, distance: 109.0
click at [358, 274] on div "Edit Content 1 General Commodity Product Type * Document: Paper document genera…" at bounding box center [784, 363] width 1568 height 727
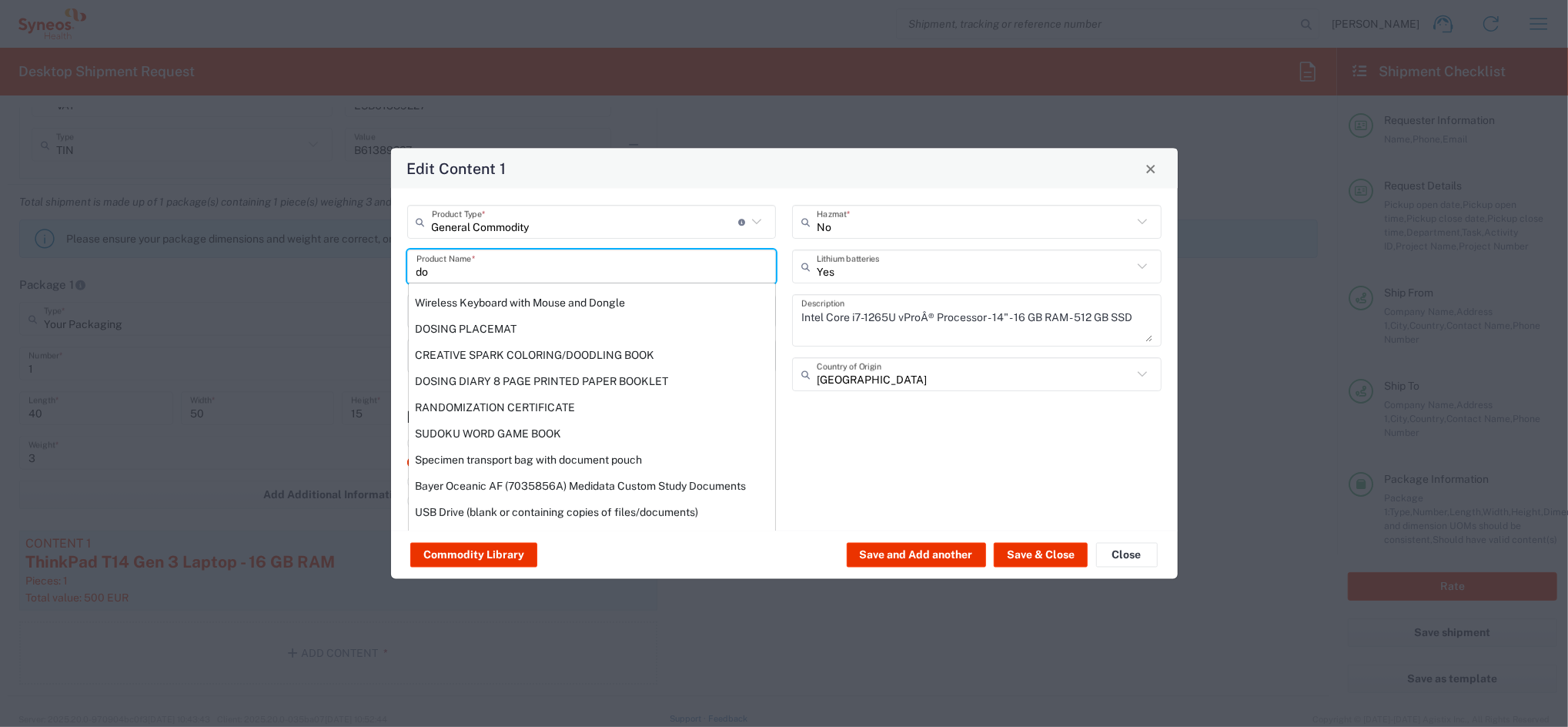
drag, startPoint x: 431, startPoint y: 269, endPoint x: 386, endPoint y: 272, distance: 45.1
click at [387, 272] on div "Edit Content 1 General Commodity Product Type * Document: Paper document genera…" at bounding box center [784, 363] width 1568 height 727
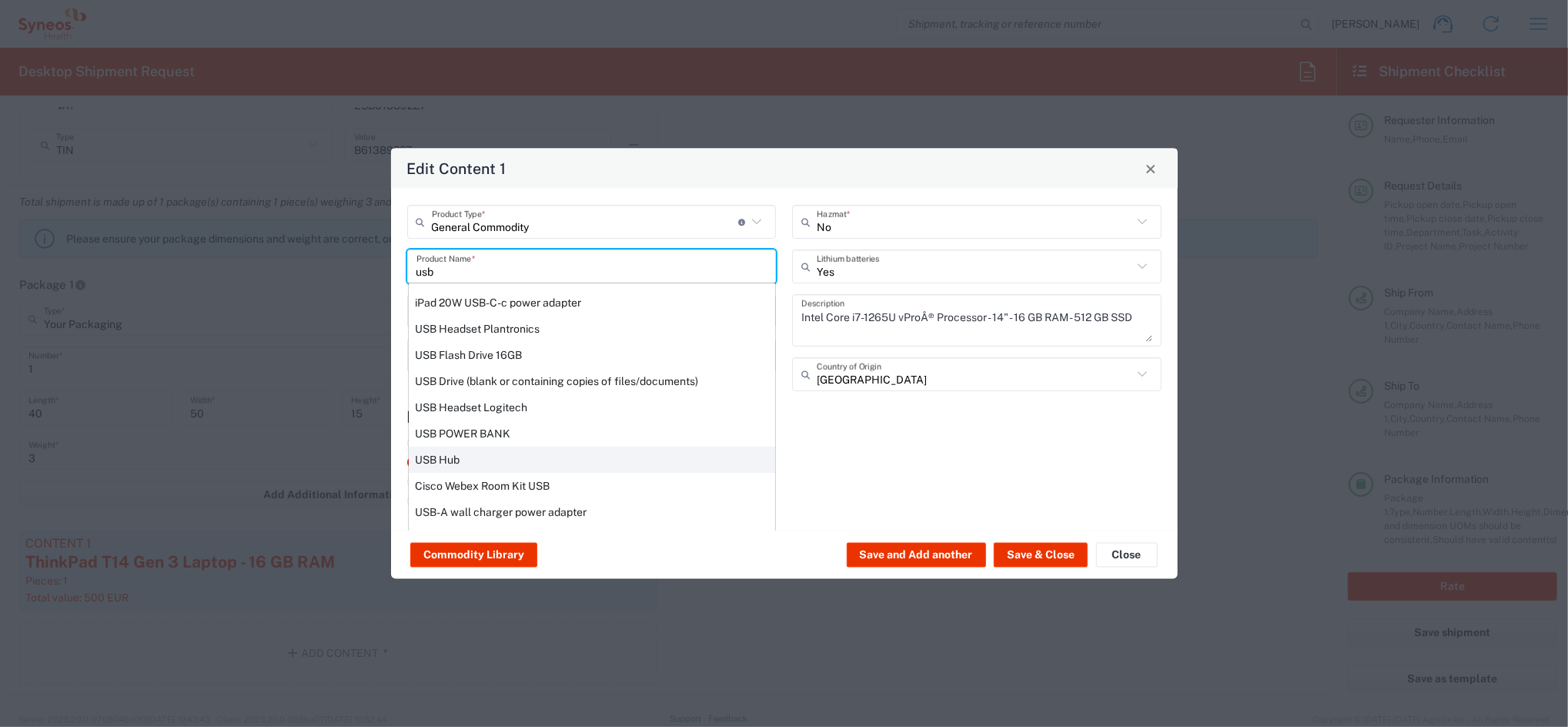
click at [486, 460] on div "USB Hub" at bounding box center [592, 459] width 366 height 26
type input "USB Hub"
type input "US Dollar"
type input "No"
type textarea "USB-C Docking Station HDMI 4K"
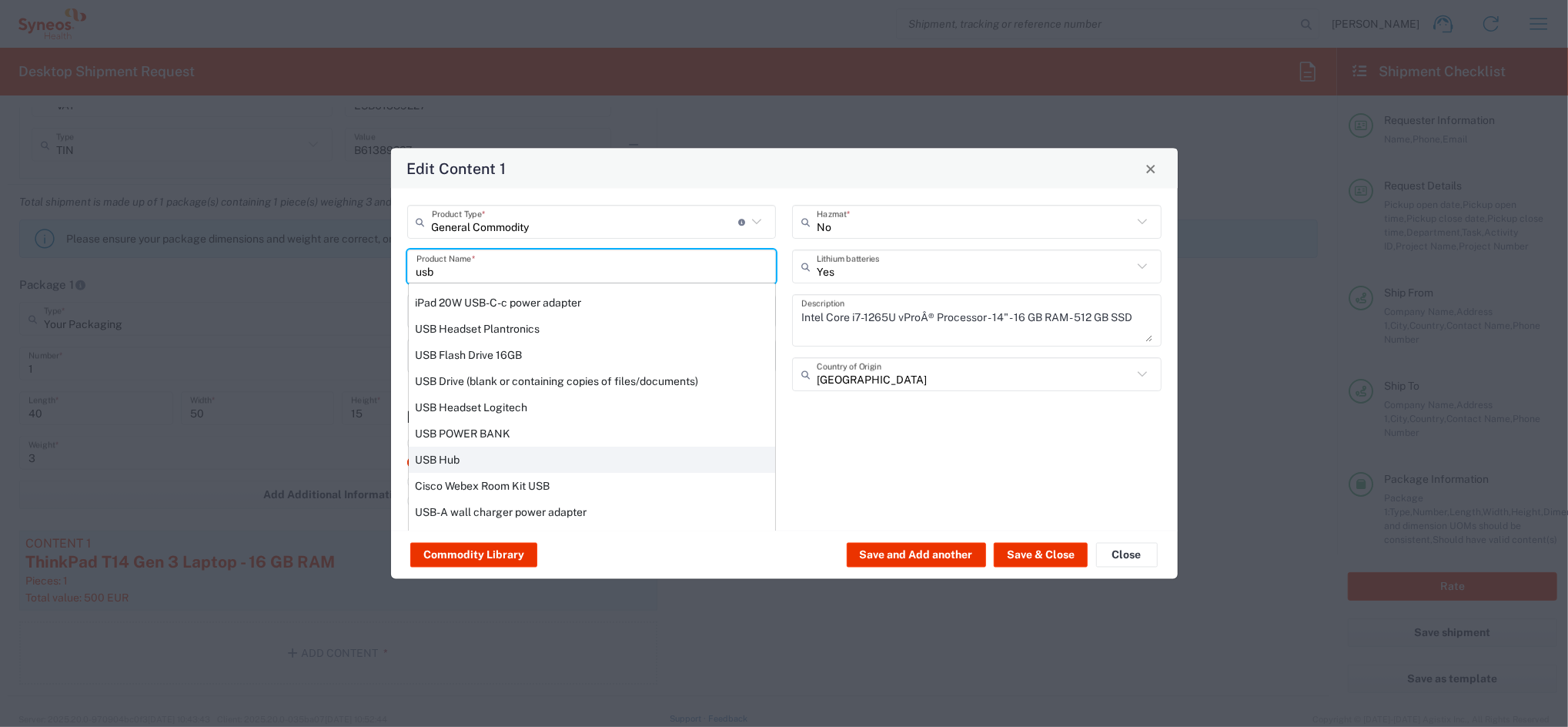
type input "[GEOGRAPHIC_DATA]"
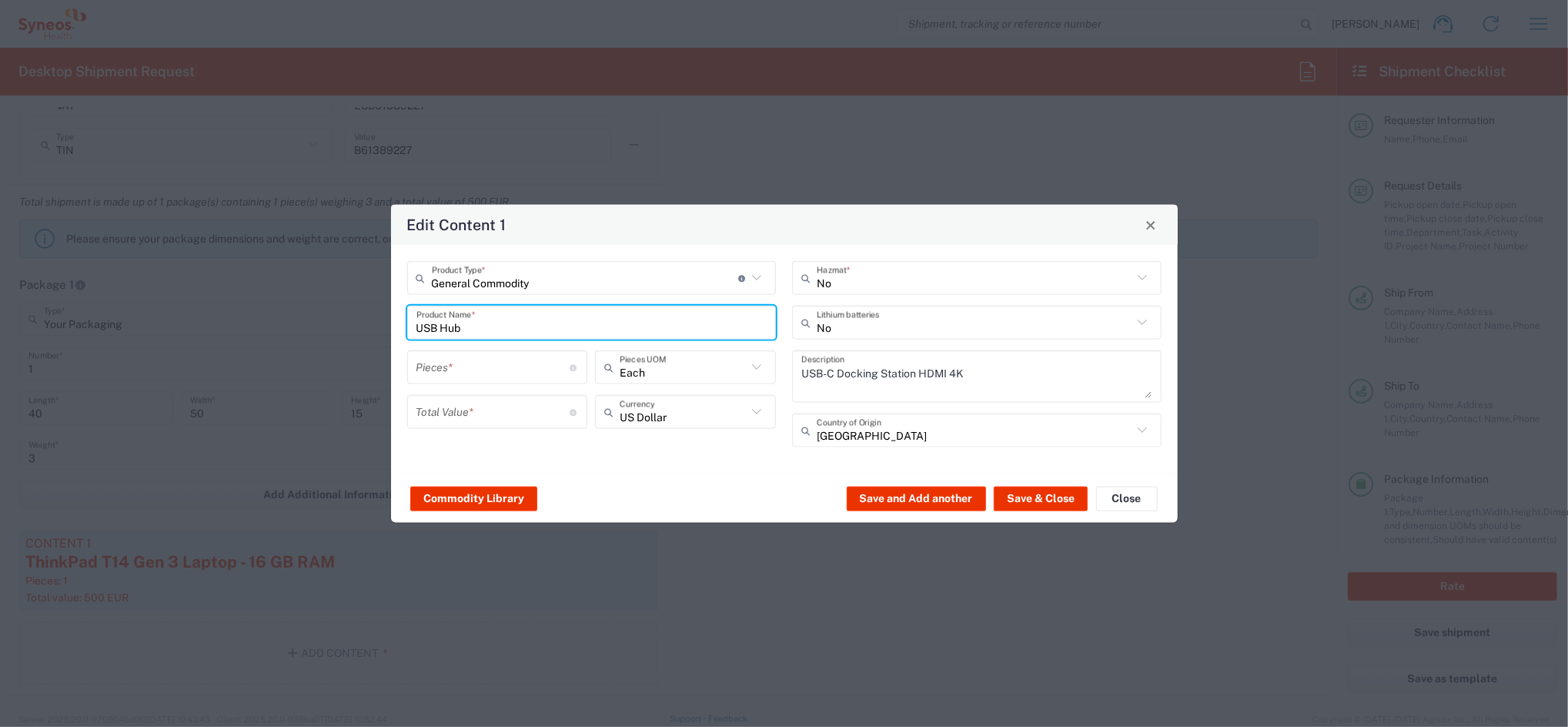
click at [466, 372] on input "number" at bounding box center [493, 367] width 154 height 27
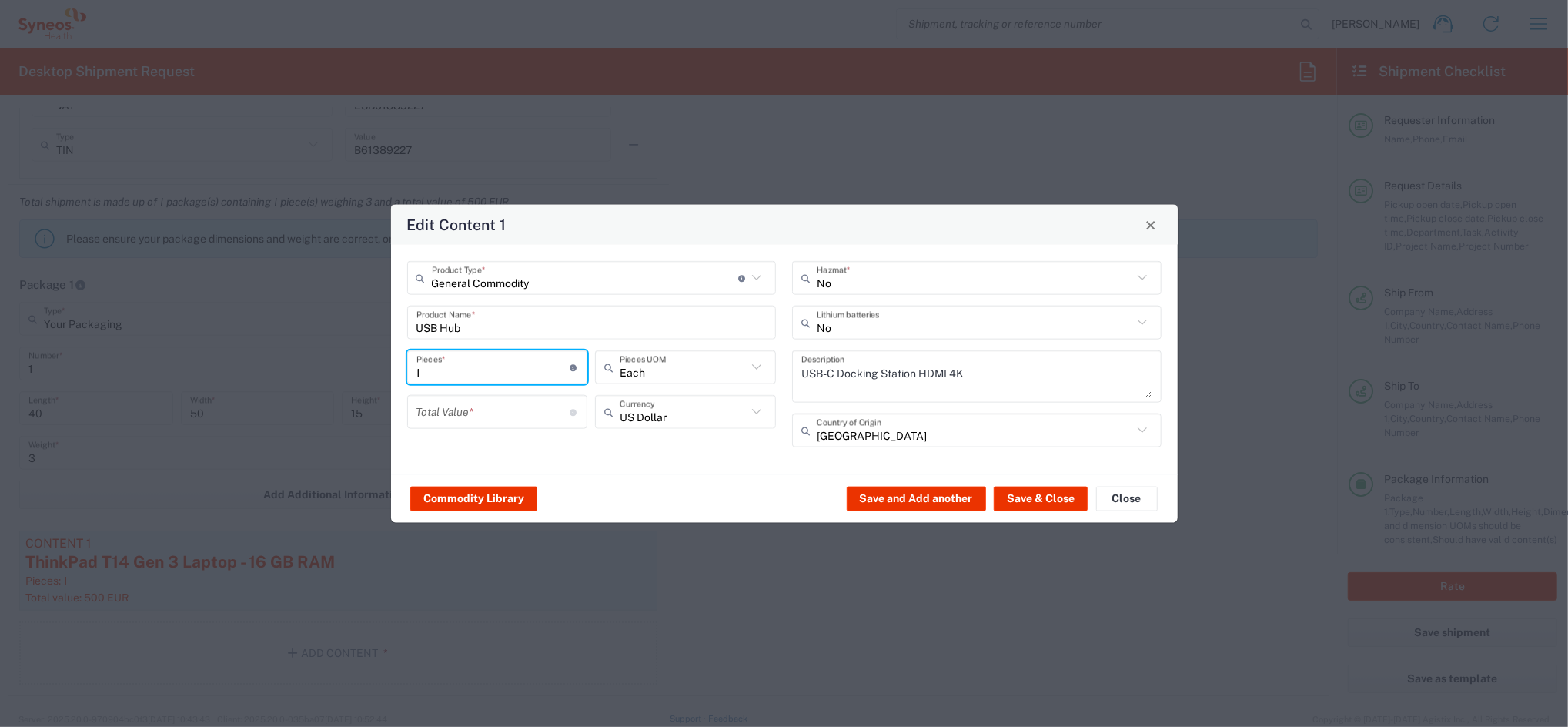
type input "1"
click at [462, 407] on input "number" at bounding box center [493, 412] width 154 height 27
type input "60"
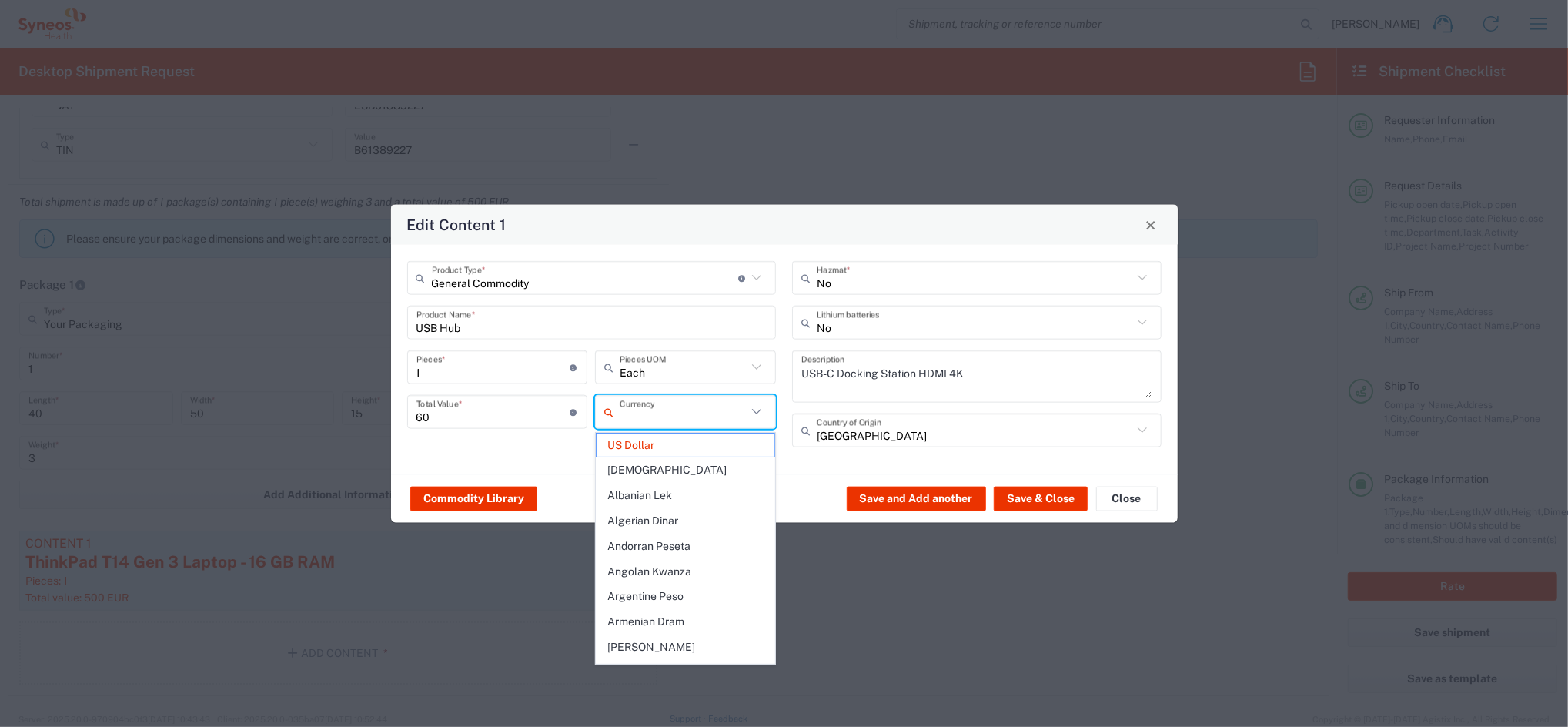
click at [707, 412] on input "text" at bounding box center [683, 412] width 127 height 27
click at [637, 509] on span "Euro" at bounding box center [685, 521] width 178 height 24
type input "Euro"
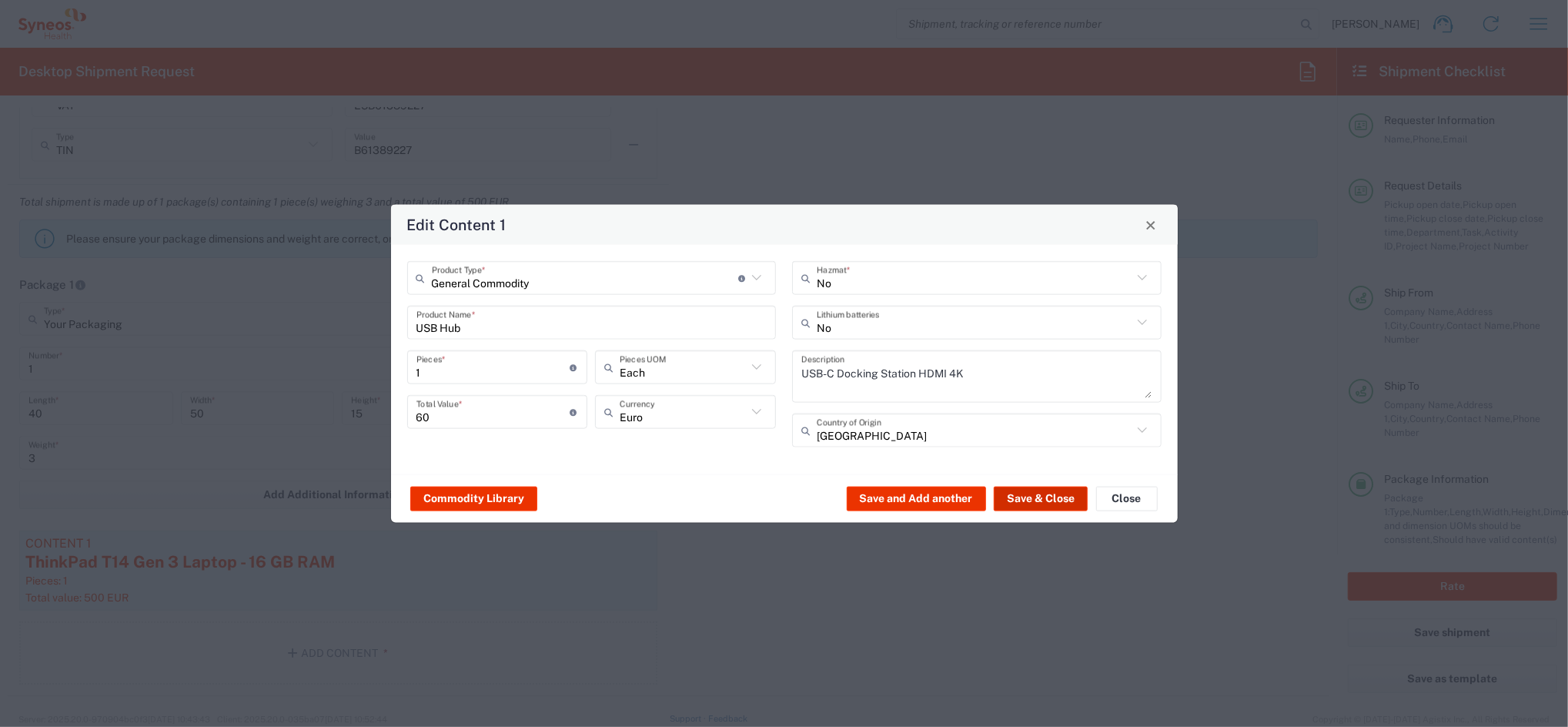
click at [1018, 493] on button "Save & Close" at bounding box center [1040, 497] width 94 height 25
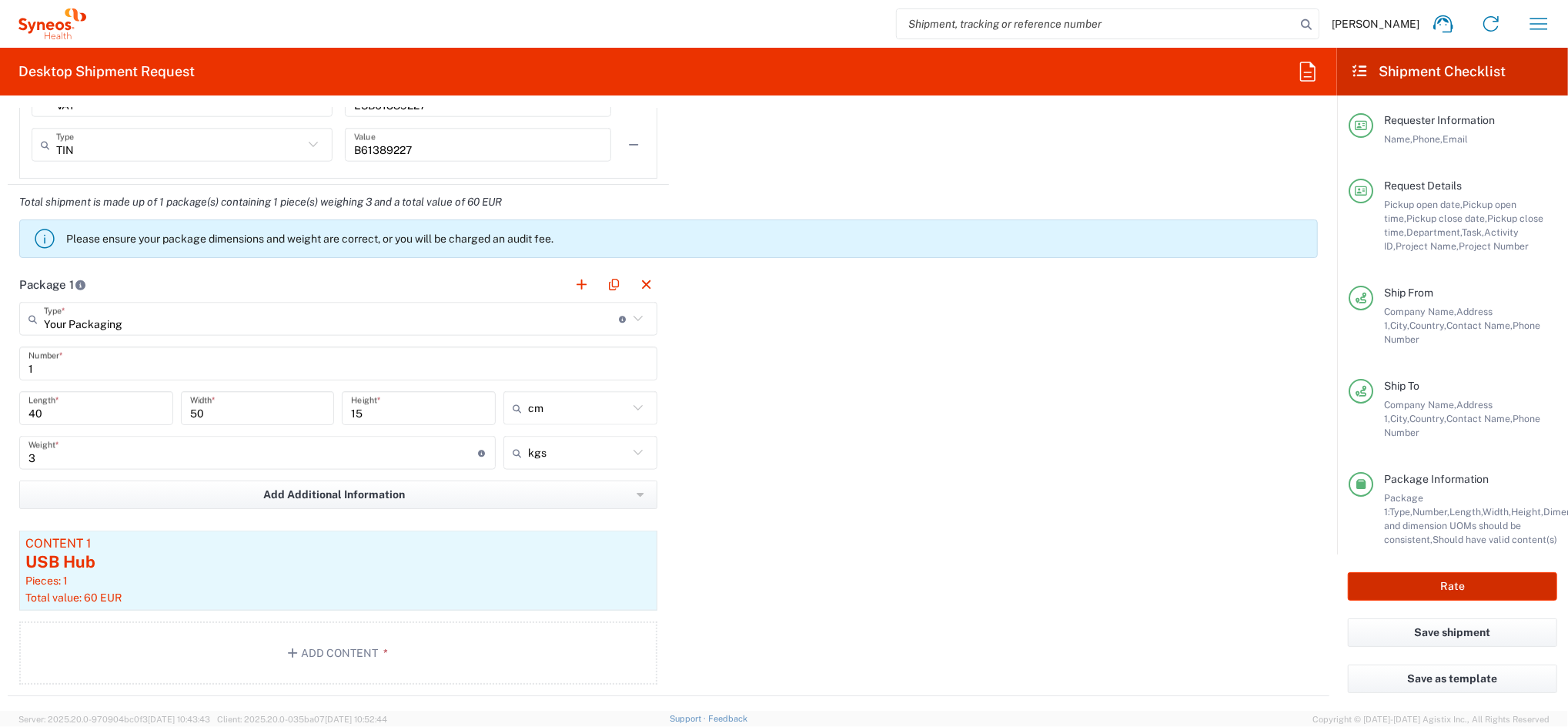
click at [1412, 579] on button "Rate" at bounding box center [1453, 586] width 209 height 29
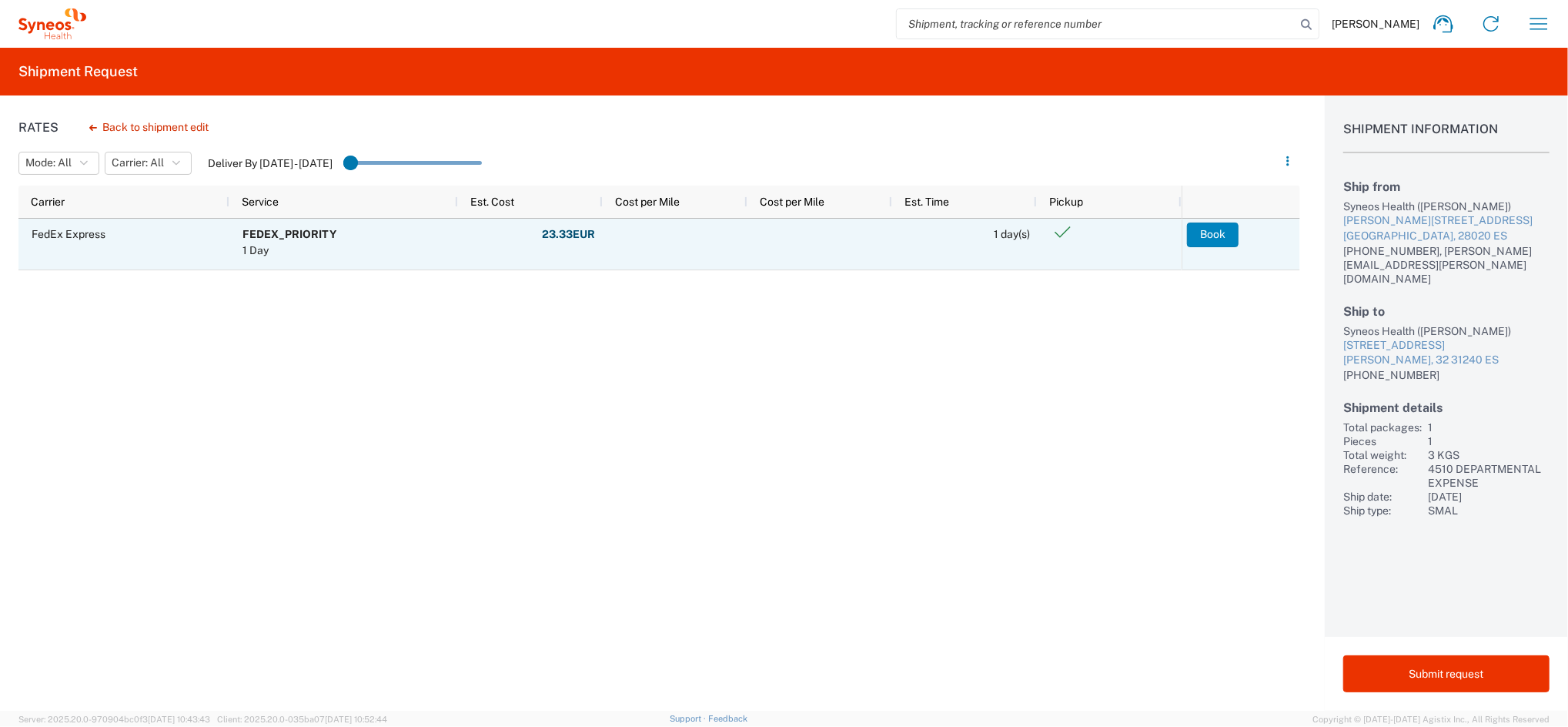
click at [1205, 232] on button "Book" at bounding box center [1213, 234] width 52 height 25
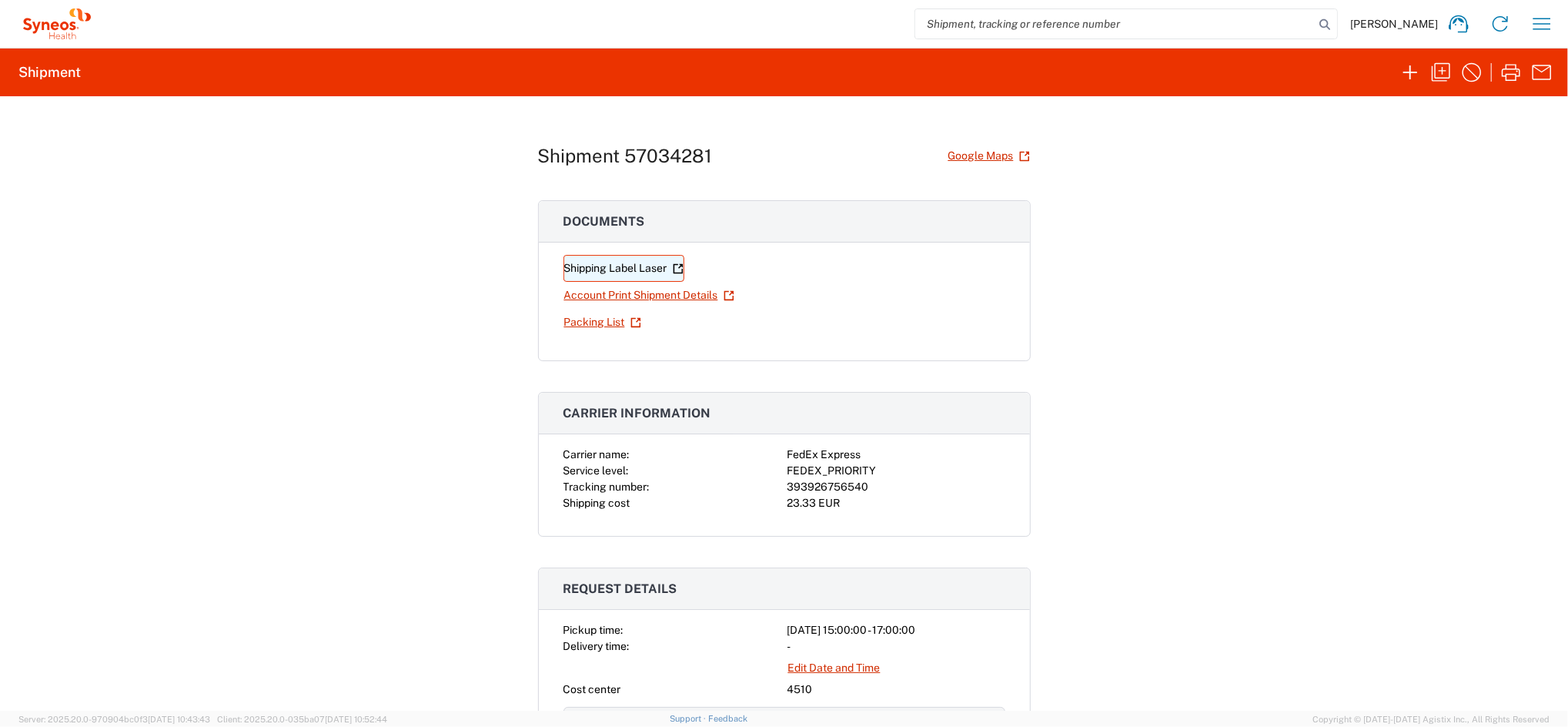
click at [628, 266] on link "Shipping Label Laser" at bounding box center [624, 269] width 121 height 27
